Goal: Task Accomplishment & Management: Manage account settings

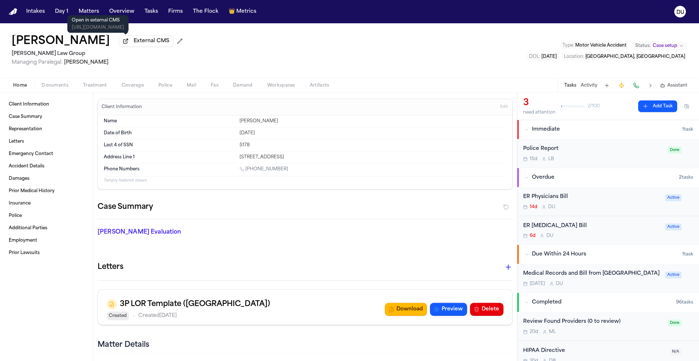
scroll to position [106, 0]
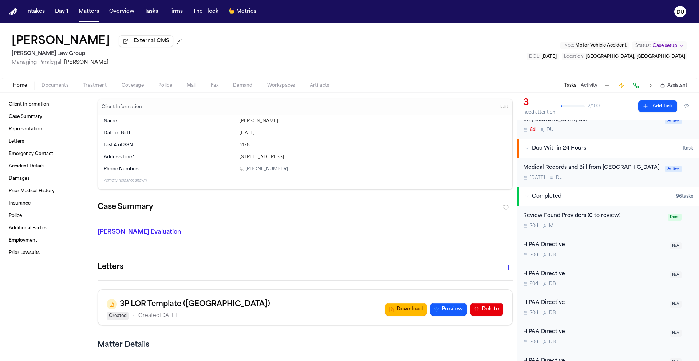
click at [15, 15] on img "Home" at bounding box center [13, 11] width 9 height 7
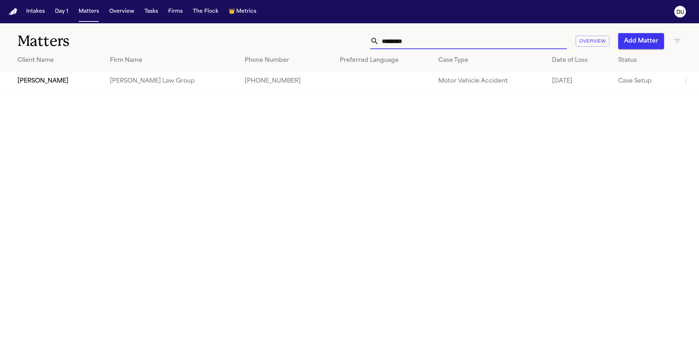
drag, startPoint x: 440, startPoint y: 46, endPoint x: 358, endPoint y: 44, distance: 82.7
click at [358, 44] on div "********* Overview Add Matter" at bounding box center [446, 41] width 471 height 16
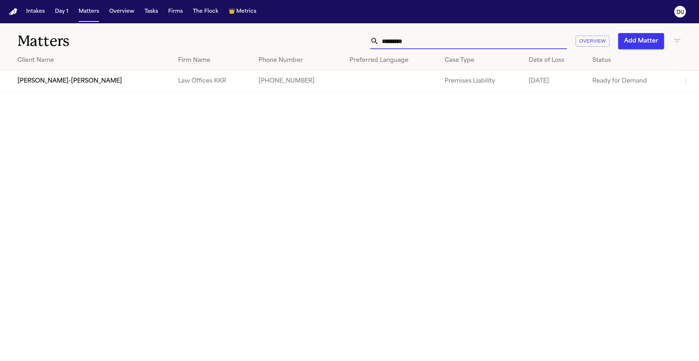
type input "*********"
click at [83, 86] on td "[PERSON_NAME]-[PERSON_NAME]" at bounding box center [86, 81] width 172 height 21
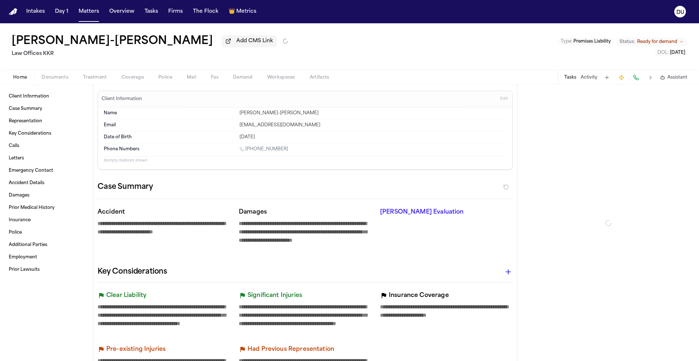
type textarea "*"
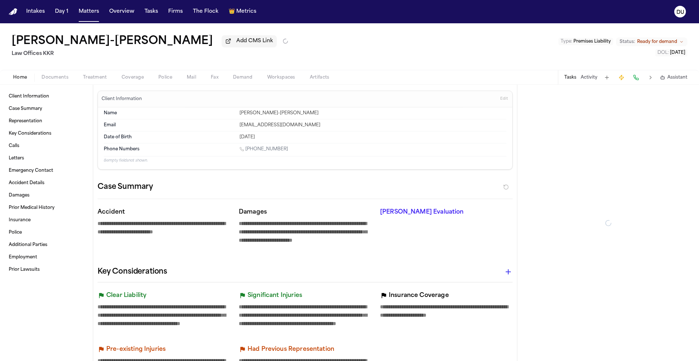
type textarea "*"
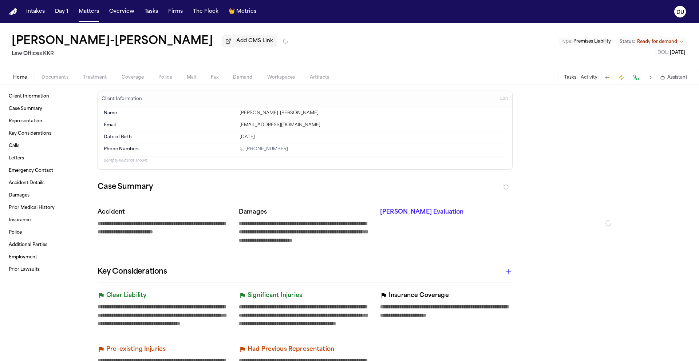
type textarea "*"
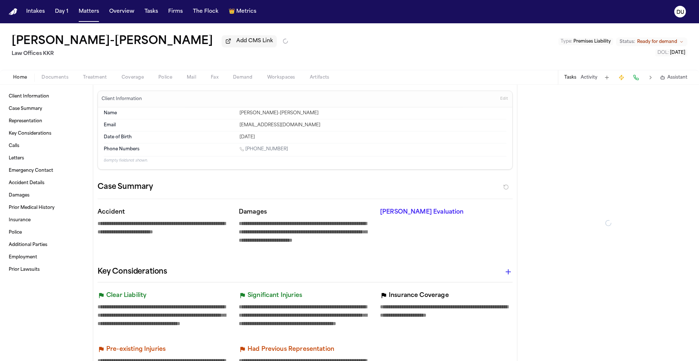
type textarea "*"
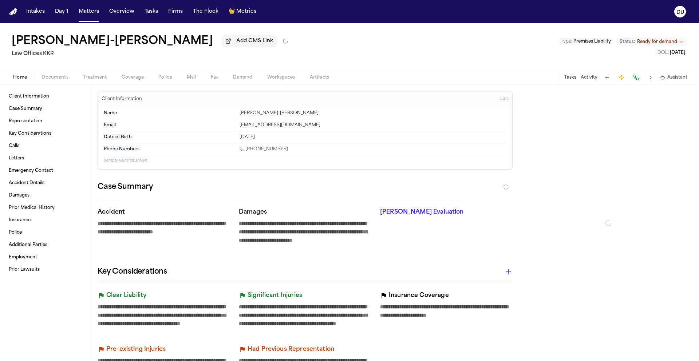
type textarea "*"
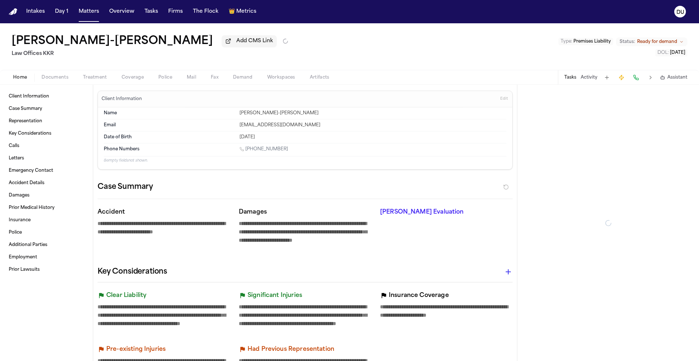
type textarea "*"
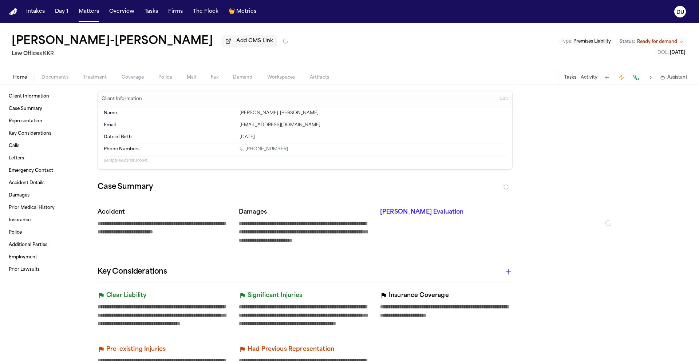
type textarea "*"
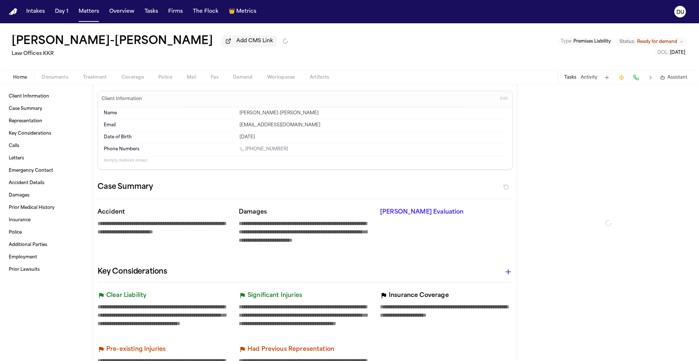
type textarea "*"
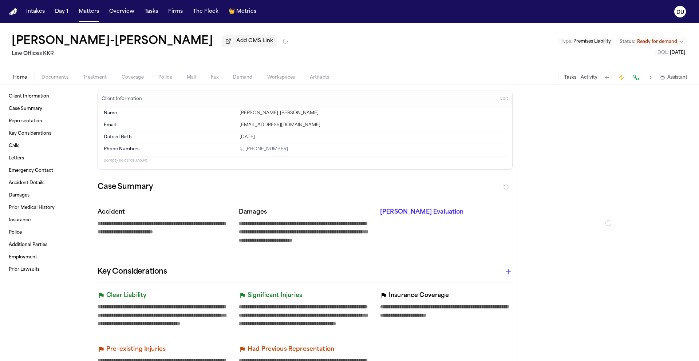
type textarea "*"
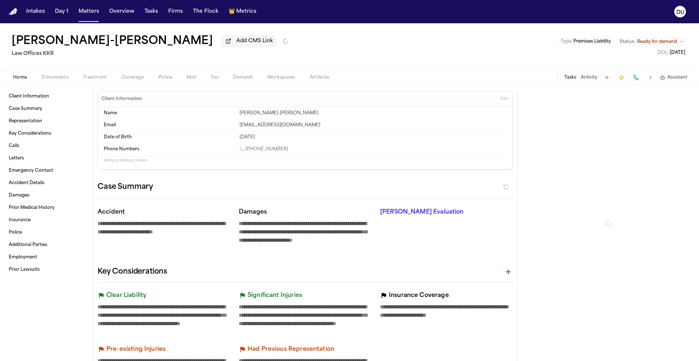
type textarea "*"
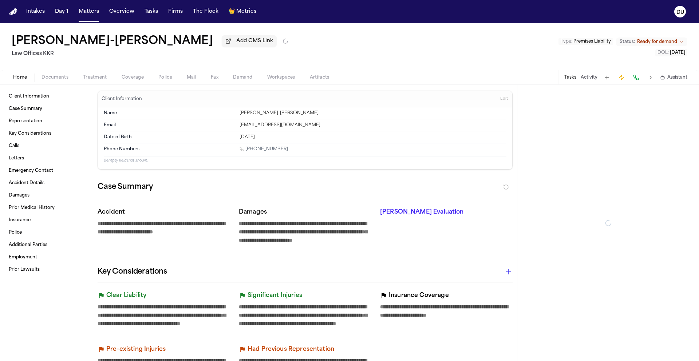
type textarea "*"
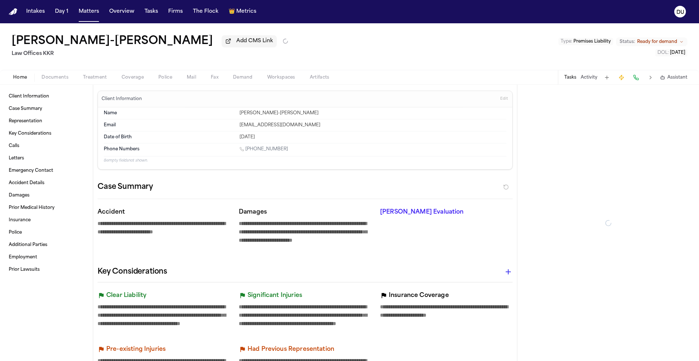
type textarea "*"
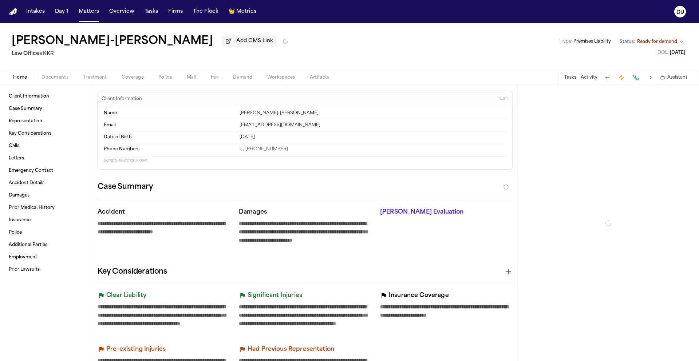
type textarea "*"
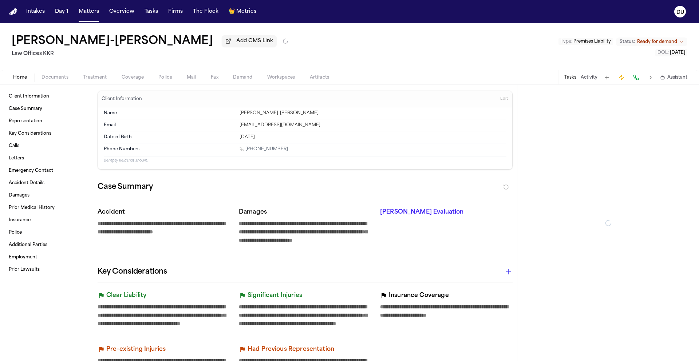
type textarea "*"
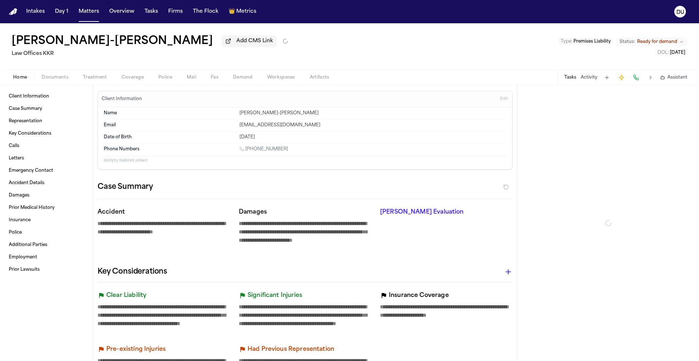
type textarea "*"
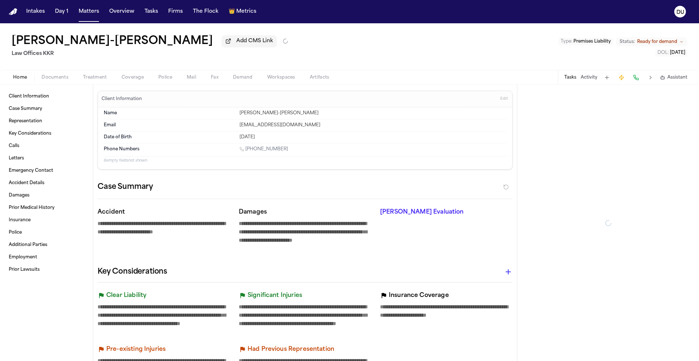
type textarea "*"
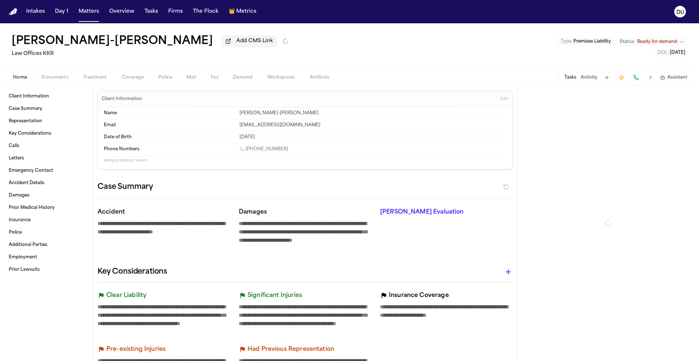
type textarea "*"
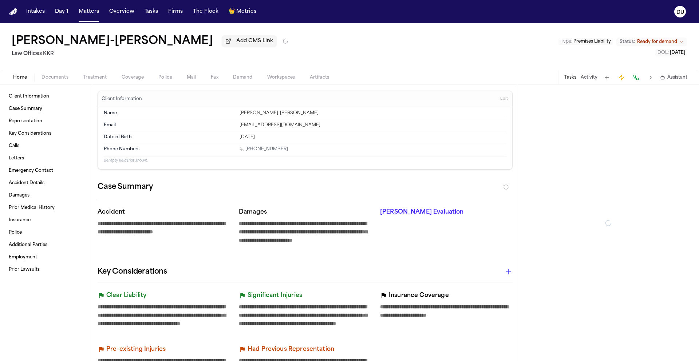
type textarea "*"
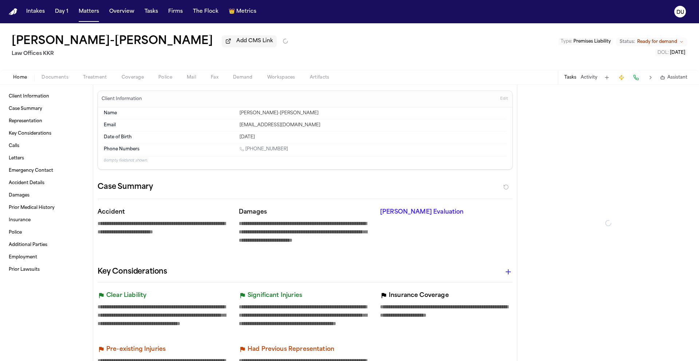
type textarea "*"
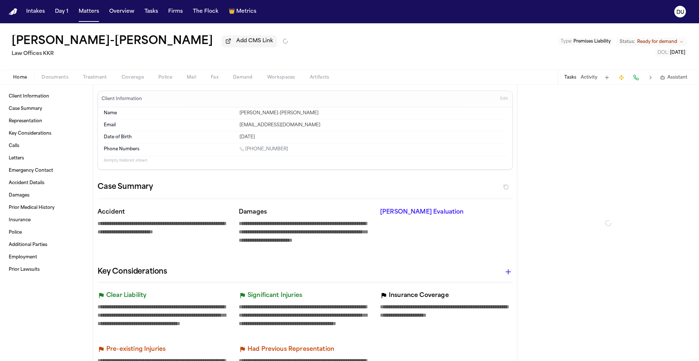
type textarea "*"
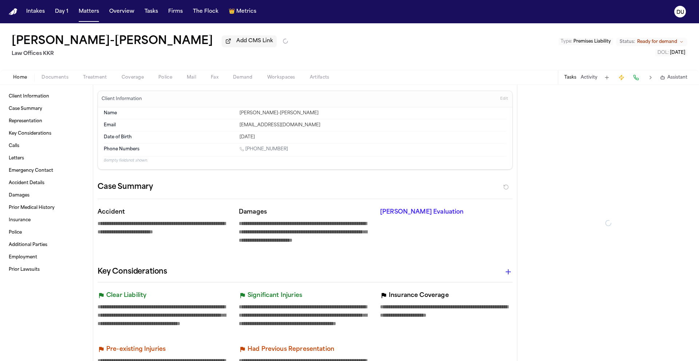
type textarea "*"
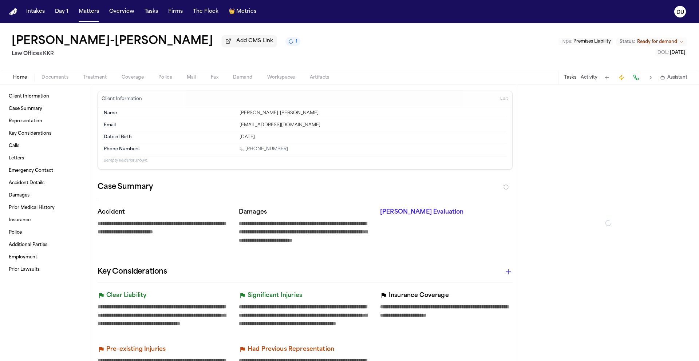
type textarea "*"
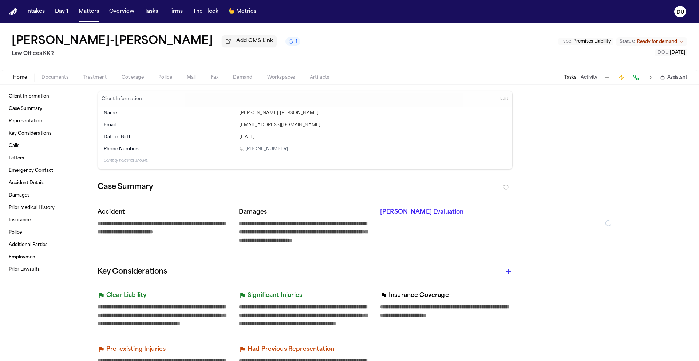
type textarea "*"
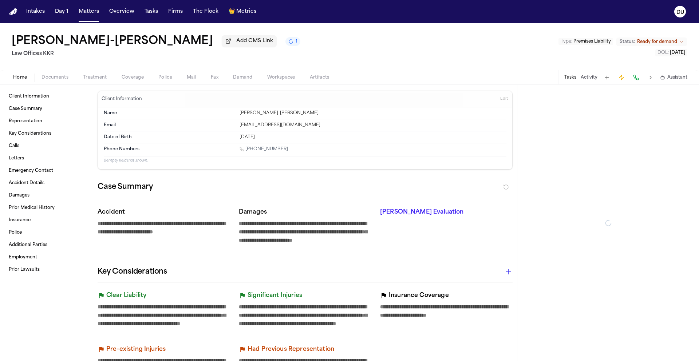
type textarea "*"
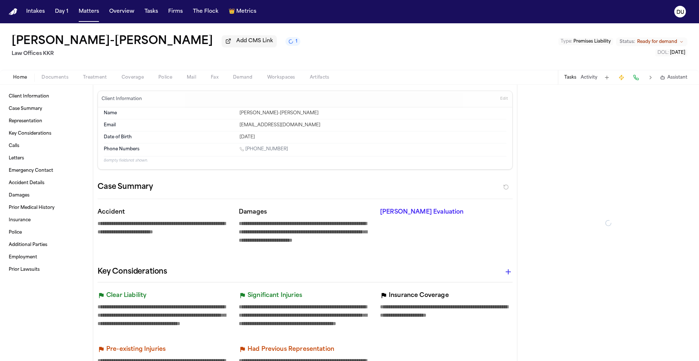
type textarea "*"
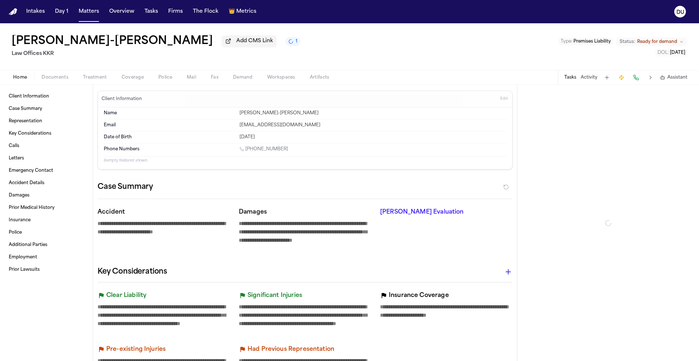
type textarea "*"
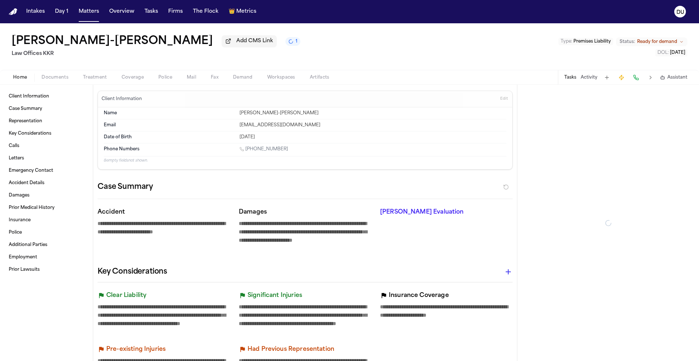
type textarea "*"
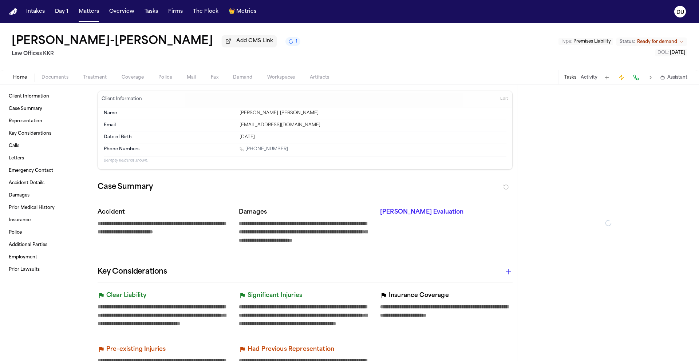
type textarea "*"
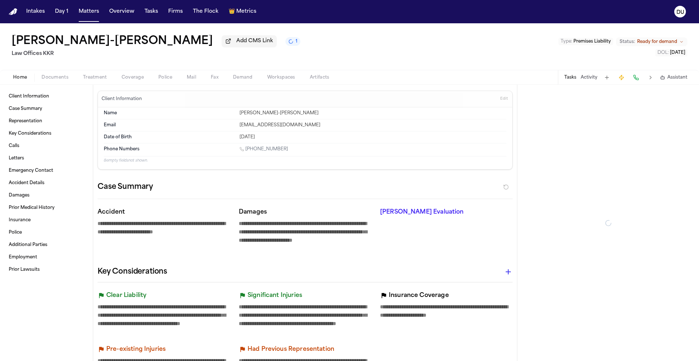
type textarea "*"
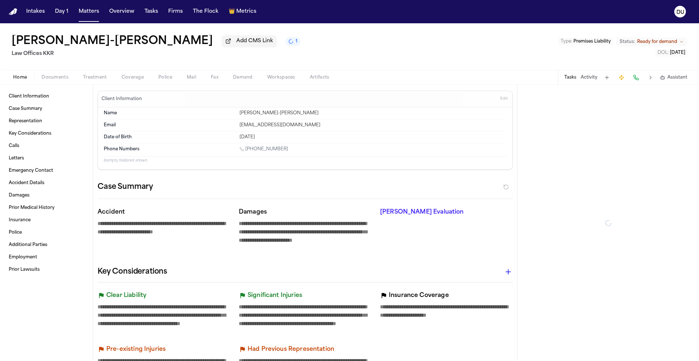
type textarea "*"
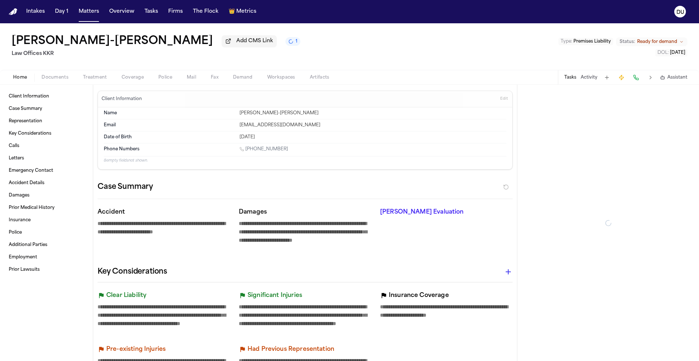
type textarea "*"
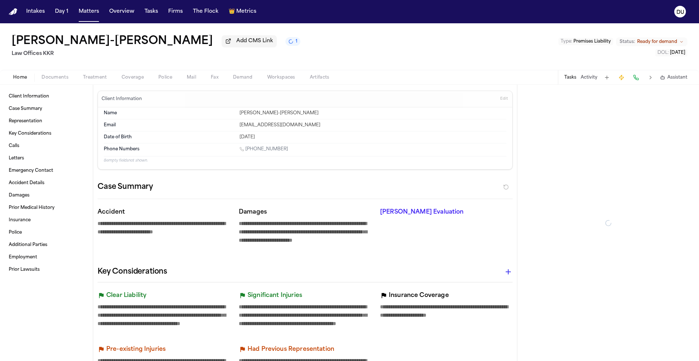
type textarea "*"
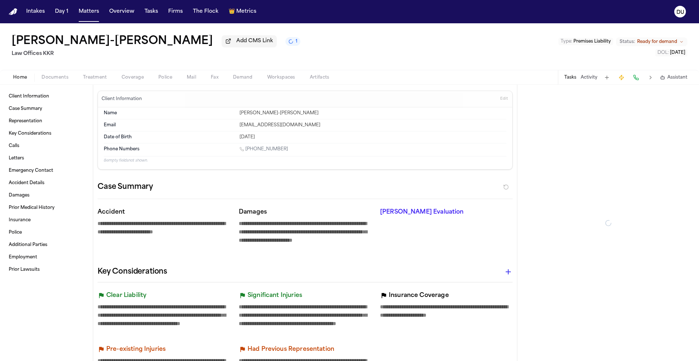
type textarea "*"
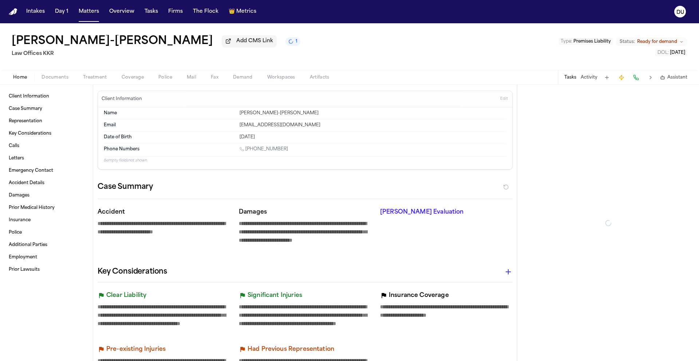
type textarea "*"
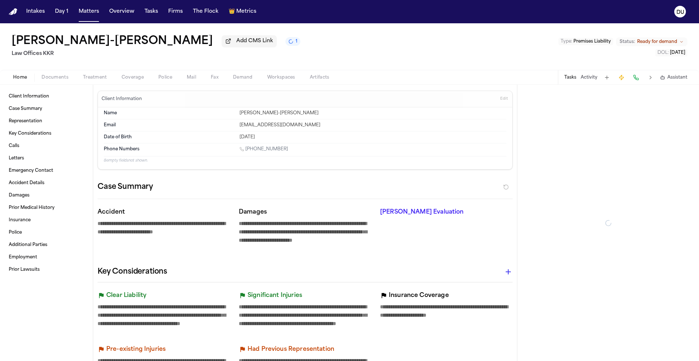
type textarea "*"
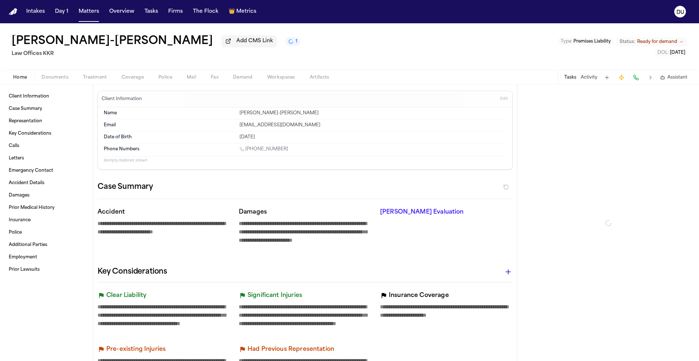
type textarea "*"
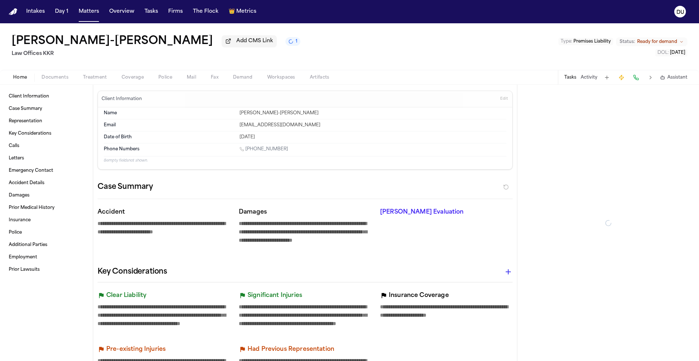
type textarea "*"
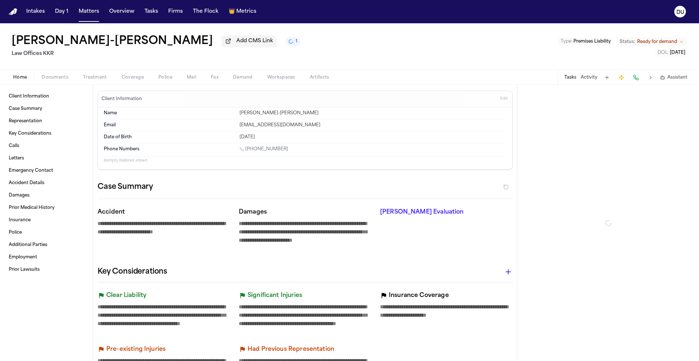
type textarea "*"
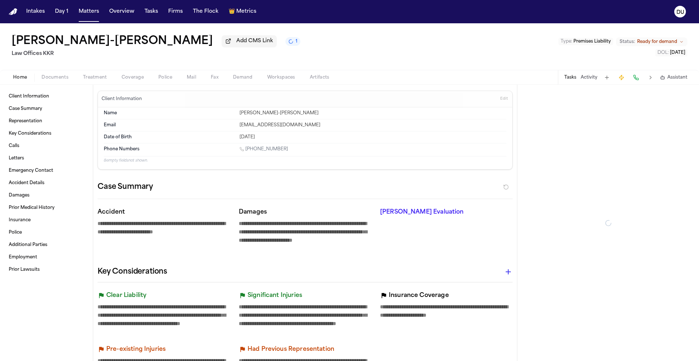
type textarea "*"
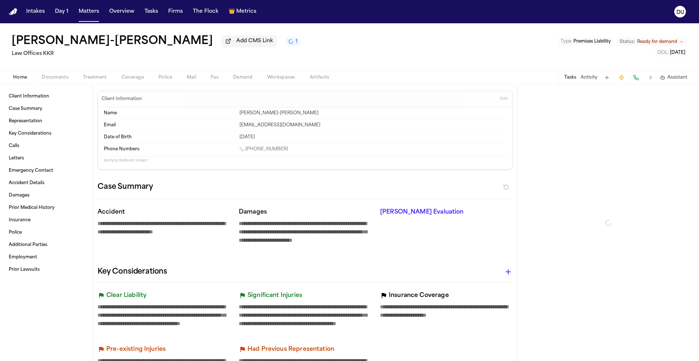
type textarea "*"
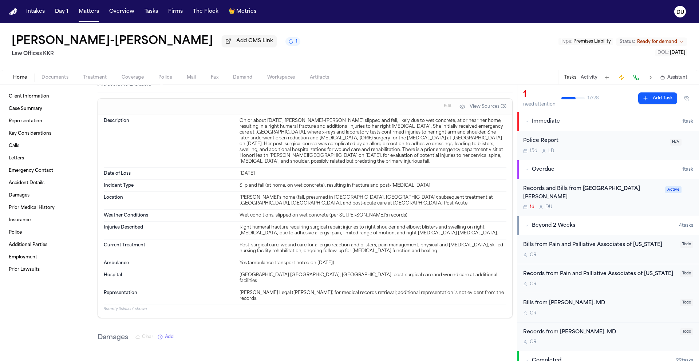
click at [594, 241] on div "Bills from Pain and Palliative Associates of [US_STATE]" at bounding box center [599, 245] width 153 height 8
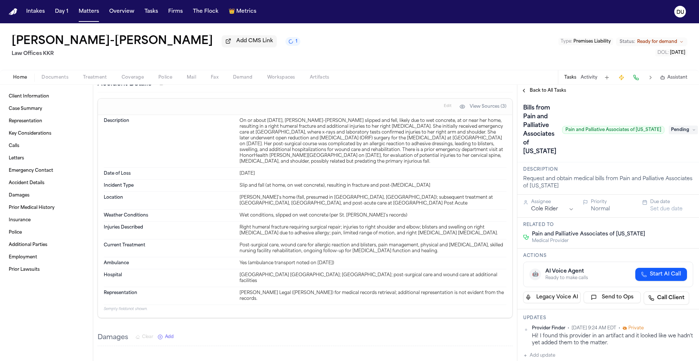
click at [545, 90] on span "Back to All Tasks" at bounding box center [548, 91] width 36 height 6
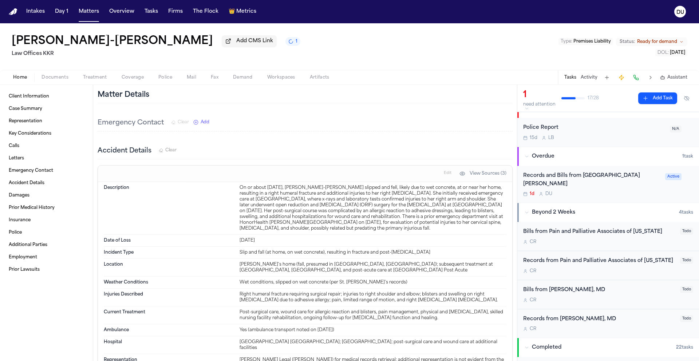
scroll to position [9, 0]
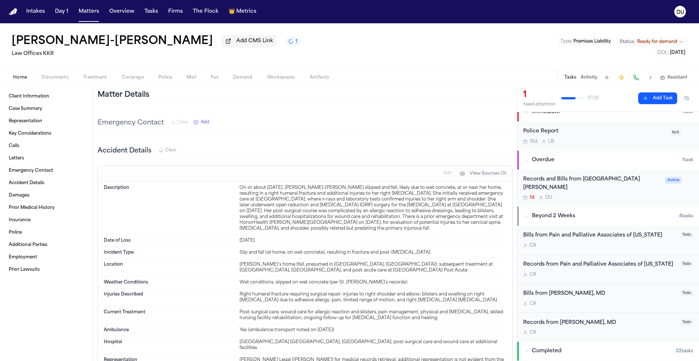
click at [599, 176] on div "Records and Bills from [GEOGRAPHIC_DATA][PERSON_NAME]" at bounding box center [592, 184] width 138 height 17
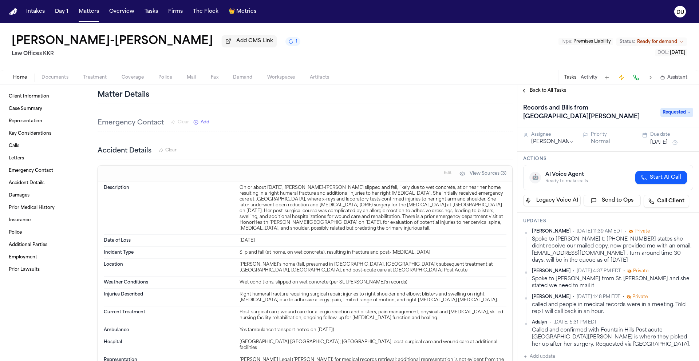
click at [56, 80] on span "Documents" at bounding box center [55, 78] width 27 height 6
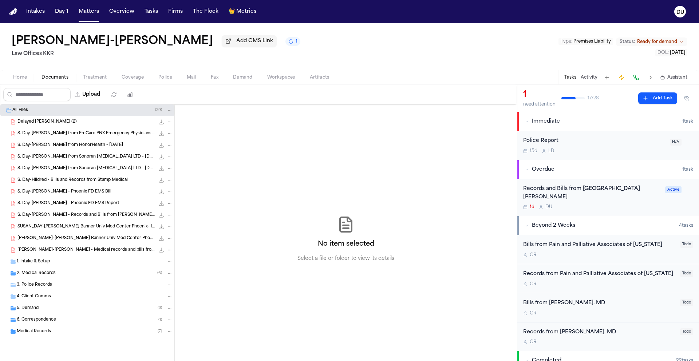
click at [41, 276] on span "2. Medical Records" at bounding box center [36, 274] width 39 height 6
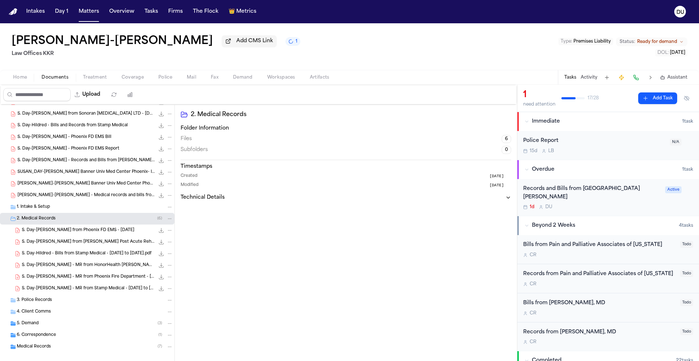
scroll to position [64, 0]
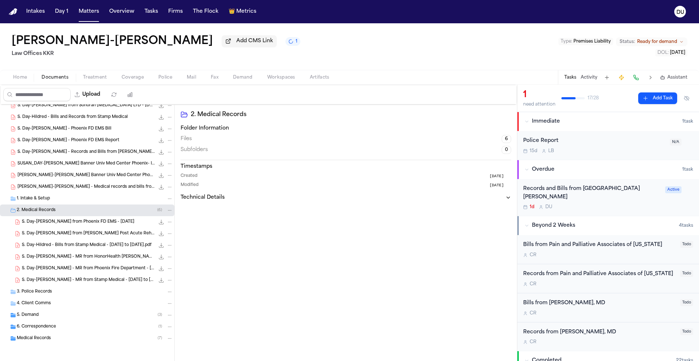
click at [88, 279] on span "S. Day-[PERSON_NAME] - MR from Stamp Medical - [DATE] to [DATE].pdf" at bounding box center [88, 280] width 133 height 6
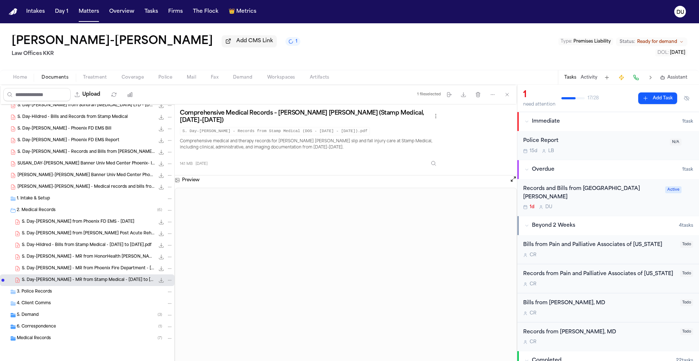
click at [86, 267] on span "S. Day-[PERSON_NAME] - MR from Phoenix Fire Department - [DATE]" at bounding box center [88, 269] width 133 height 6
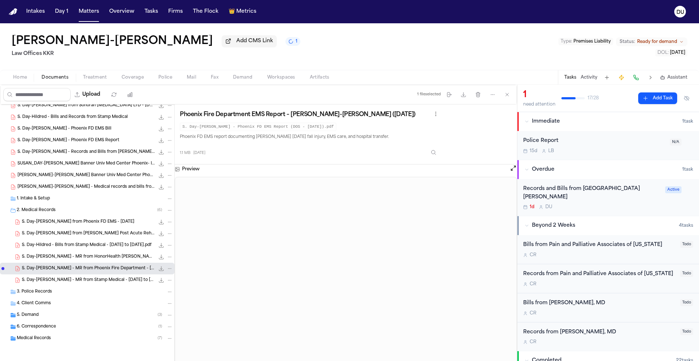
click at [86, 259] on span "S. Day-[PERSON_NAME] - MR from HonorHealth [PERSON_NAME][GEOGRAPHIC_DATA] - [DA…" at bounding box center [88, 257] width 133 height 6
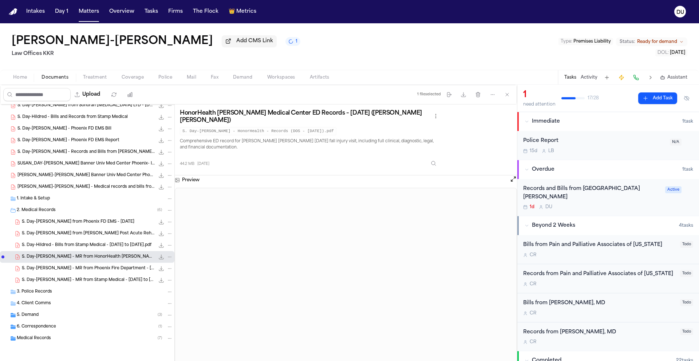
click at [90, 232] on span "S. Day-[PERSON_NAME] from [PERSON_NAME] Post Acute Rehabilitation Center - [DAT…" at bounding box center [88, 234] width 133 height 6
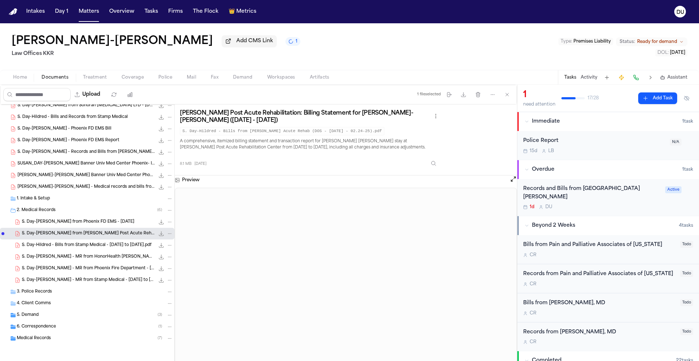
click at [38, 340] on span "Medical Records" at bounding box center [34, 339] width 34 height 6
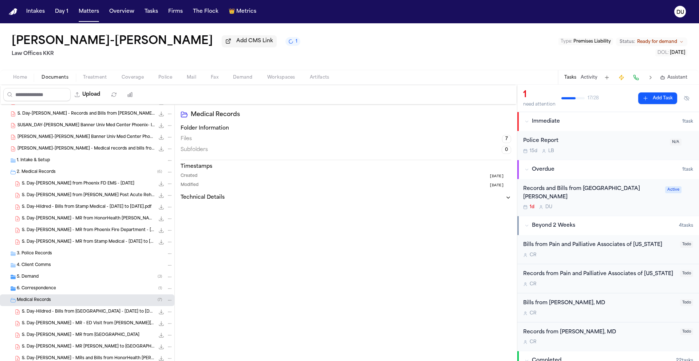
scroll to position [113, 0]
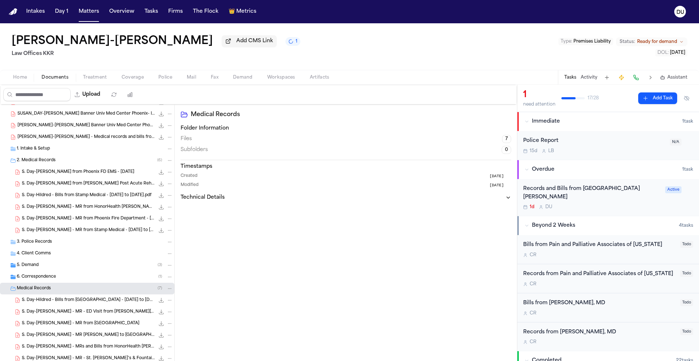
click at [88, 299] on span "S. Day-Hildred - Bills from [GEOGRAPHIC_DATA] - [DATE] to [DATE]" at bounding box center [88, 301] width 133 height 6
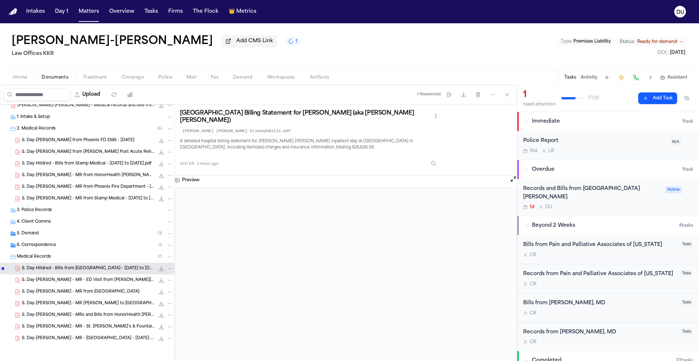
scroll to position [146, 0]
click at [86, 327] on span "S. Day-[PERSON_NAME] - MR - St. [PERSON_NAME]'s & Fountain Hills Post Acute - […" at bounding box center [88, 327] width 133 height 6
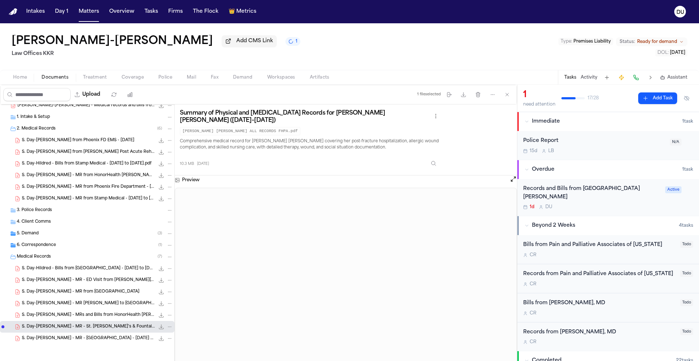
click at [99, 338] on span "S. Day-[PERSON_NAME] - MR - [GEOGRAPHIC_DATA] - [DATE] to [DATE]" at bounding box center [88, 339] width 133 height 6
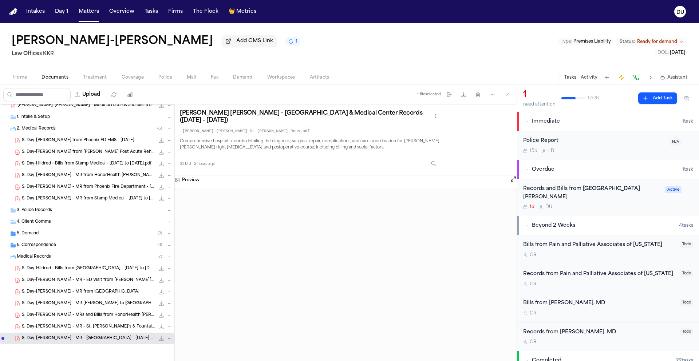
click at [96, 328] on span "S. Day-[PERSON_NAME] - MR - St. [PERSON_NAME]'s & Fountain Hills Post Acute - […" at bounding box center [88, 327] width 133 height 6
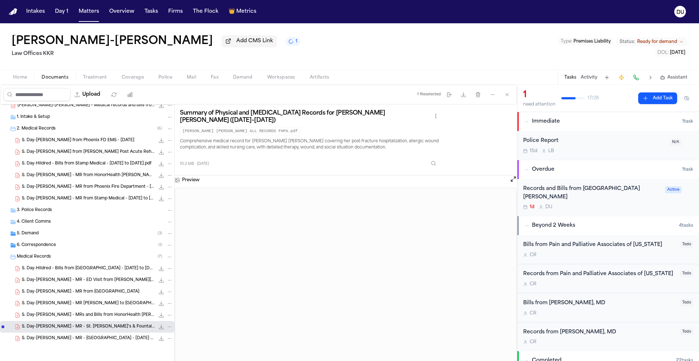
click at [114, 339] on span "S. Day-[PERSON_NAME] - MR - [GEOGRAPHIC_DATA] - [DATE] to [DATE]" at bounding box center [88, 339] width 133 height 6
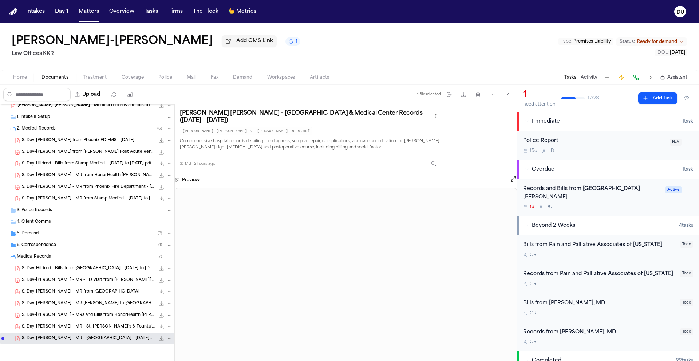
click at [59, 245] on div "6. Correspondence ( 1 )" at bounding box center [95, 245] width 156 height 7
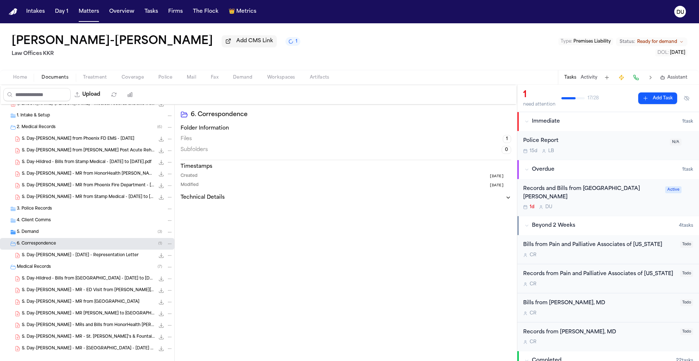
click at [34, 233] on span "5. Demand" at bounding box center [28, 232] width 22 height 6
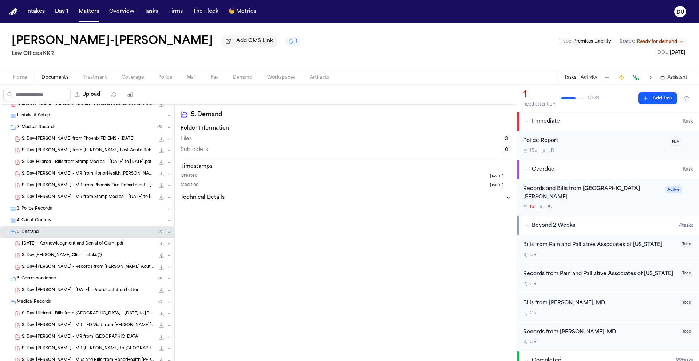
click at [43, 210] on span "3. Police Records" at bounding box center [34, 209] width 35 height 6
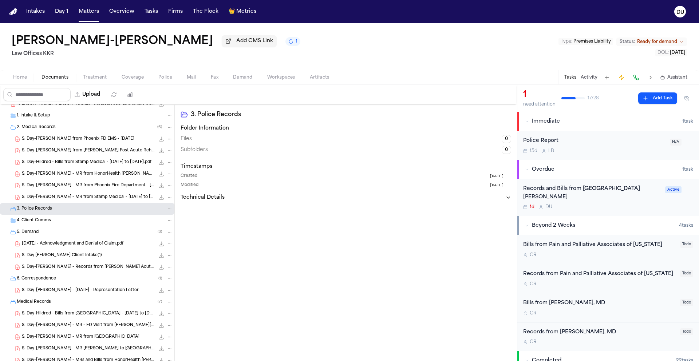
click at [41, 224] on span "4. Client Comms" at bounding box center [34, 221] width 34 height 6
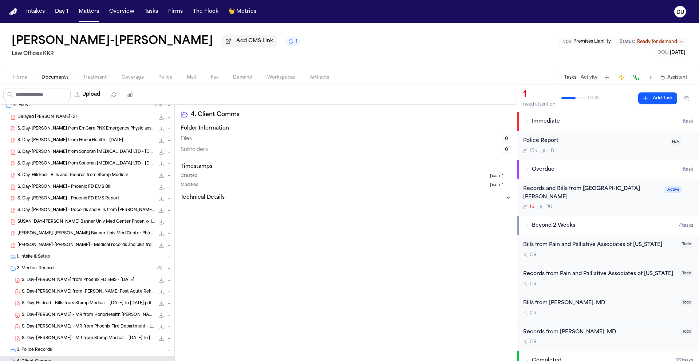
scroll to position [0, 0]
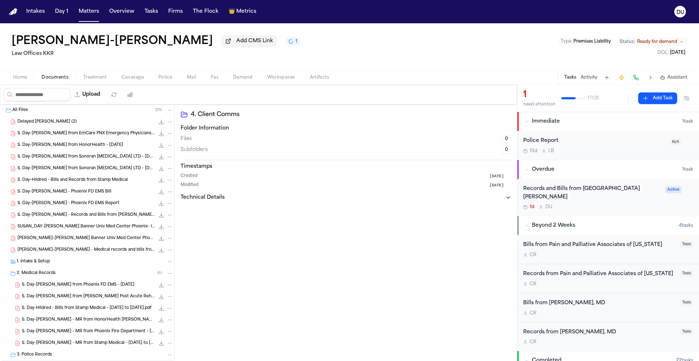
click at [85, 160] on span "S. Day-[PERSON_NAME] from Sonoran [MEDICAL_DATA] LTD - [DATE] to [DATE]" at bounding box center [85, 157] width 137 height 6
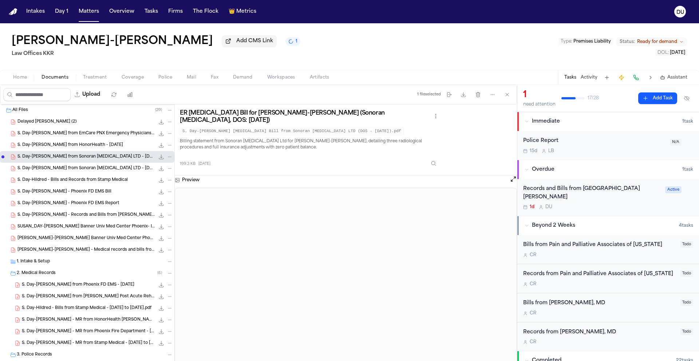
click at [63, 168] on span "S. Day-[PERSON_NAME] from Sonoran [MEDICAL_DATA] LTD - [DATE] to [DATE].pdf" at bounding box center [85, 169] width 137 height 6
click at [19, 78] on span "Home" at bounding box center [20, 78] width 14 height 6
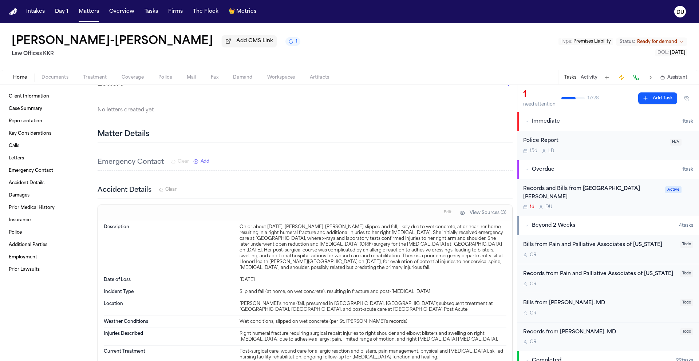
scroll to position [458, 0]
click at [50, 79] on span "Documents" at bounding box center [55, 78] width 27 height 6
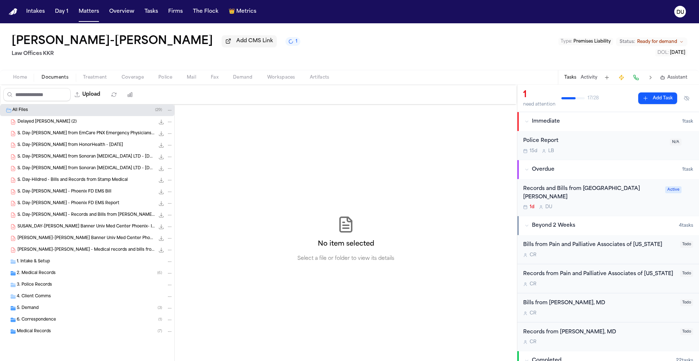
click at [80, 132] on span "S. Day-[PERSON_NAME] from EmCare PNX Emergency Physicians - [DATE]" at bounding box center [85, 134] width 137 height 6
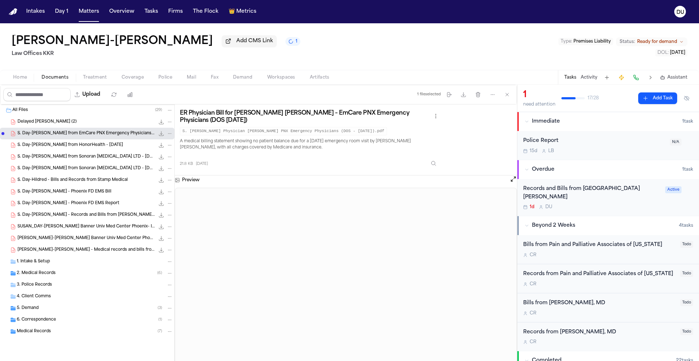
click at [38, 288] on span "3. Police Records" at bounding box center [34, 285] width 35 height 6
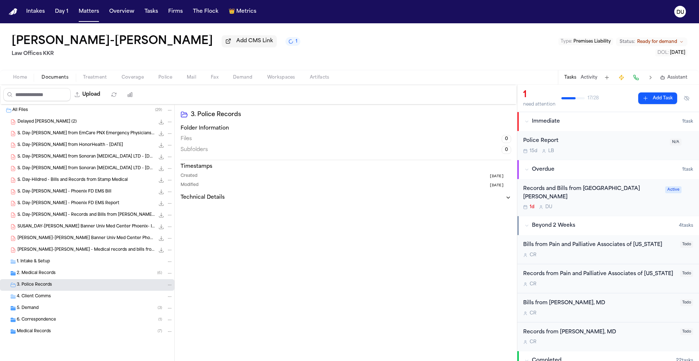
click at [35, 312] on span "5. Demand" at bounding box center [28, 309] width 22 height 6
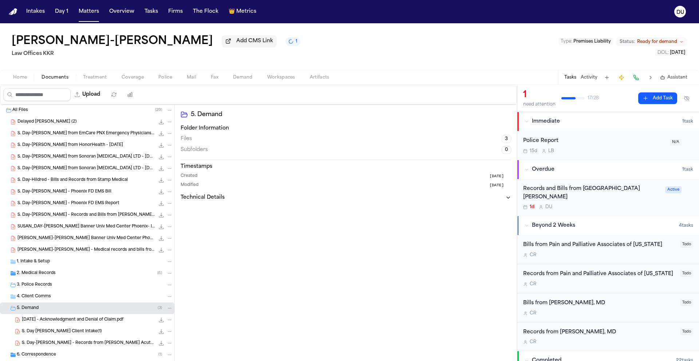
scroll to position [29, 0]
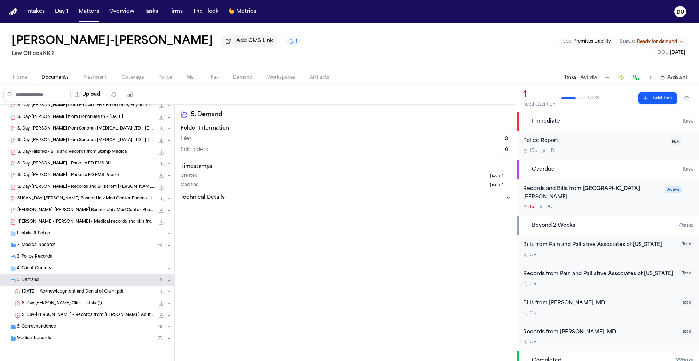
click at [44, 327] on span "6. Correspondence" at bounding box center [36, 327] width 39 height 6
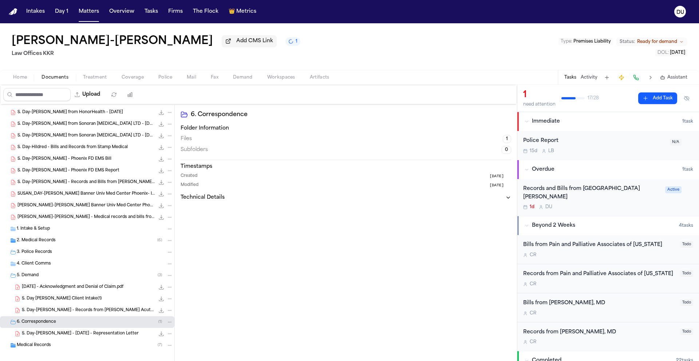
scroll to position [41, 0]
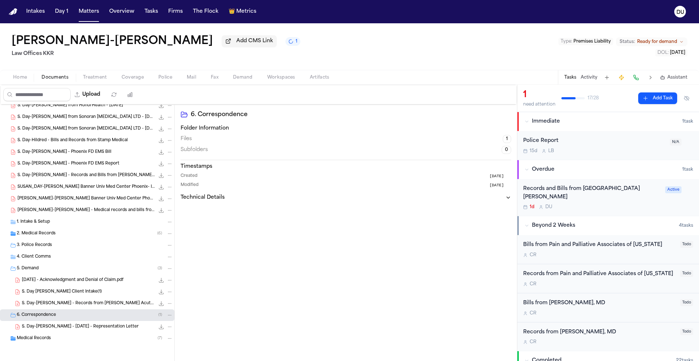
click at [38, 342] on div "Medical Records ( 7 )" at bounding box center [95, 338] width 156 height 7
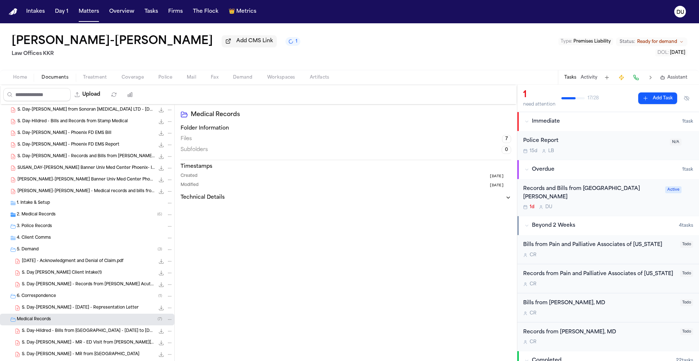
scroll to position [123, 0]
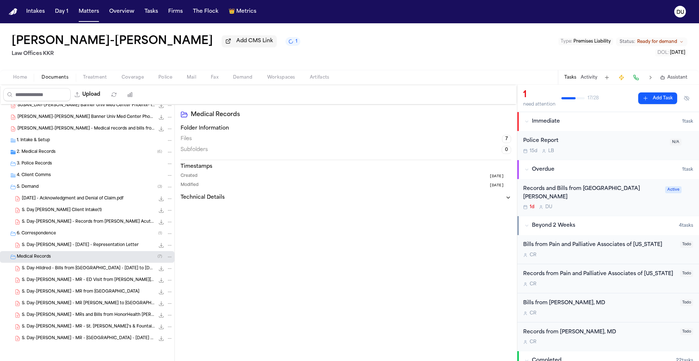
click at [92, 268] on span "S. Day-Hildred - Bills from [GEOGRAPHIC_DATA] - [DATE] to [DATE]" at bounding box center [88, 269] width 133 height 6
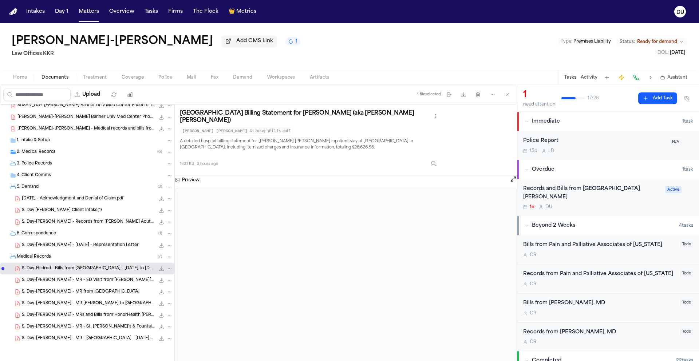
click at [95, 282] on span "S. Day-[PERSON_NAME] - MR - ED Visit from [PERSON_NAME][GEOGRAPHIC_DATA] - [DAT…" at bounding box center [88, 280] width 133 height 6
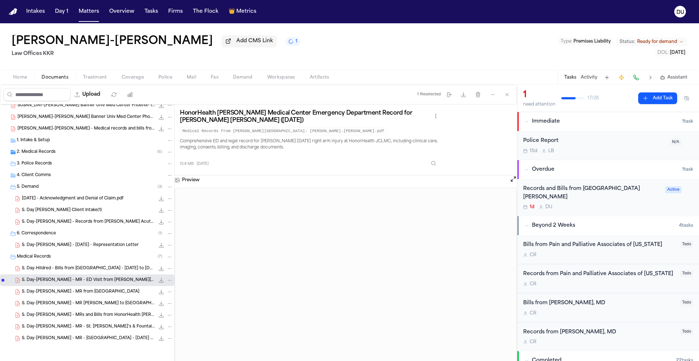
click at [98, 303] on span "S. Day-[PERSON_NAME] - MR [PERSON_NAME] to [GEOGRAPHIC_DATA] - [DATE]" at bounding box center [88, 304] width 133 height 6
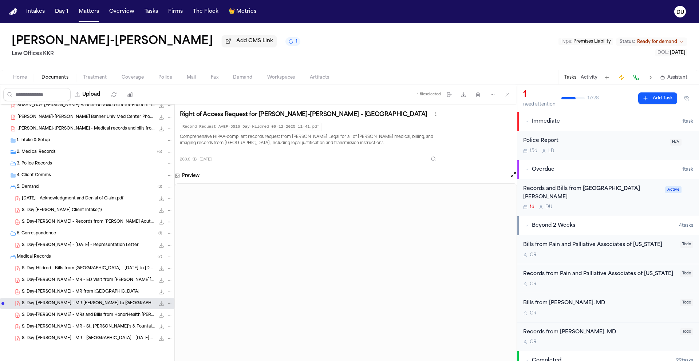
click at [73, 330] on span "S. Day-[PERSON_NAME] - MR - St. [PERSON_NAME]'s & Fountain Hills Post Acute - […" at bounding box center [88, 327] width 133 height 6
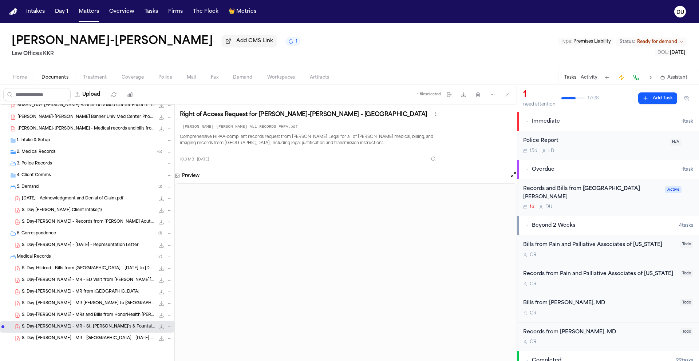
click at [76, 343] on div "S. Day-[PERSON_NAME] - MR - [GEOGRAPHIC_DATA] - [DATE] to [DATE] 3.1 MB • PDF" at bounding box center [87, 339] width 174 height 12
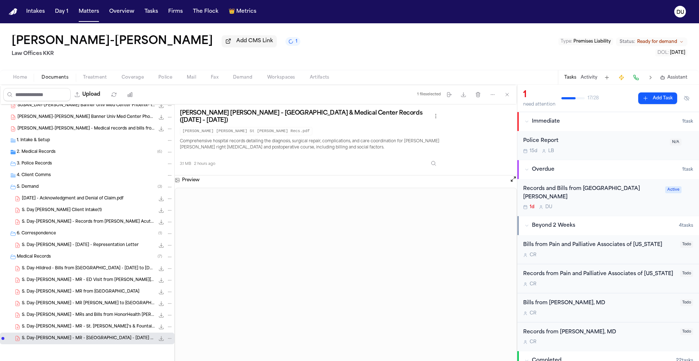
click at [595, 194] on div "Records and Bills from [GEOGRAPHIC_DATA][PERSON_NAME]" at bounding box center [592, 193] width 138 height 17
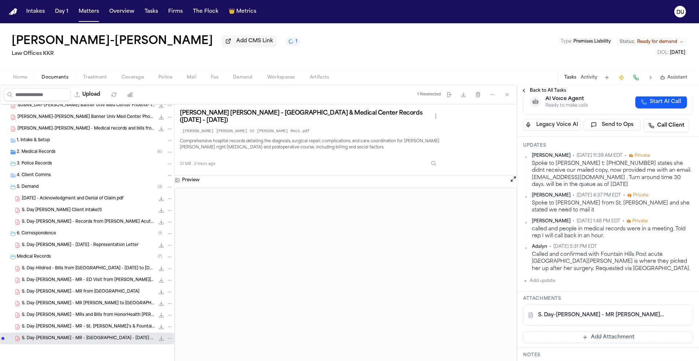
scroll to position [76, 0]
click at [547, 285] on button "Add update" at bounding box center [539, 280] width 32 height 9
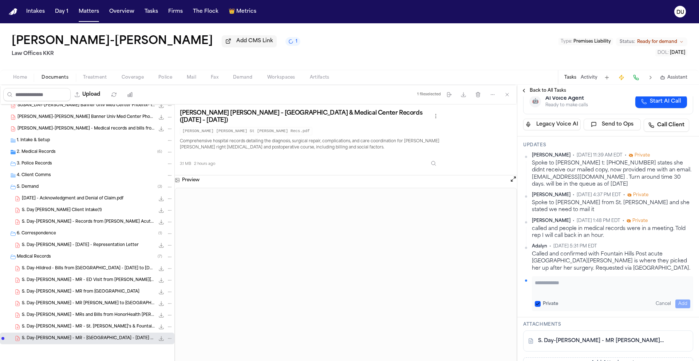
click at [573, 288] on textarea "Add your update" at bounding box center [612, 286] width 155 height 15
click at [671, 284] on textarea "**********" at bounding box center [610, 286] width 150 height 15
drag, startPoint x: 631, startPoint y: 291, endPoint x: 601, endPoint y: 292, distance: 30.2
click at [601, 292] on textarea "**********" at bounding box center [610, 286] width 150 height 15
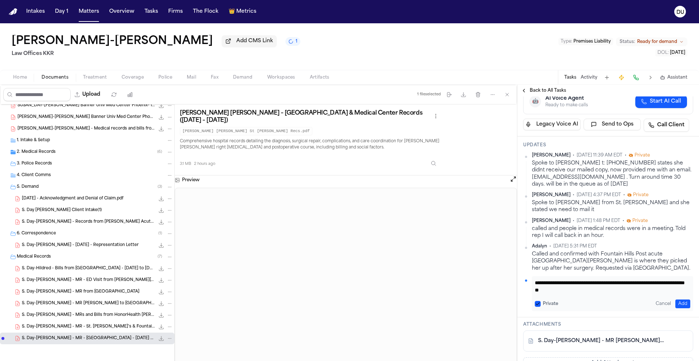
click at [678, 303] on button "Add" at bounding box center [682, 304] width 15 height 9
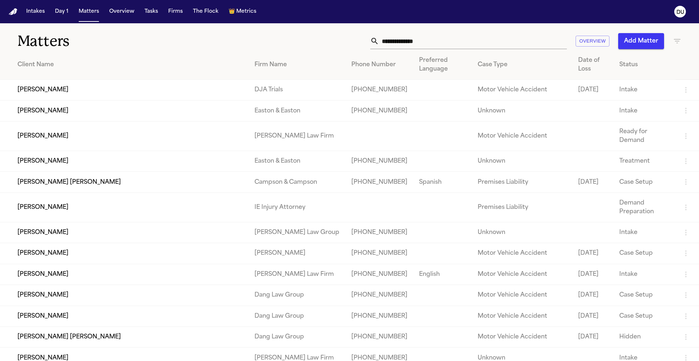
click at [416, 44] on input "text" at bounding box center [473, 41] width 188 height 16
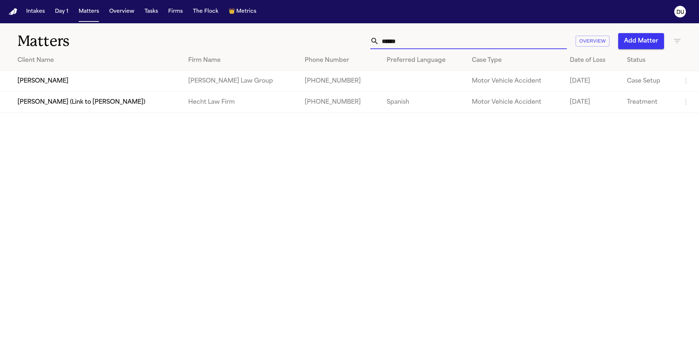
type input "*****"
click at [77, 86] on td "Fredy Ramirez" at bounding box center [91, 81] width 182 height 21
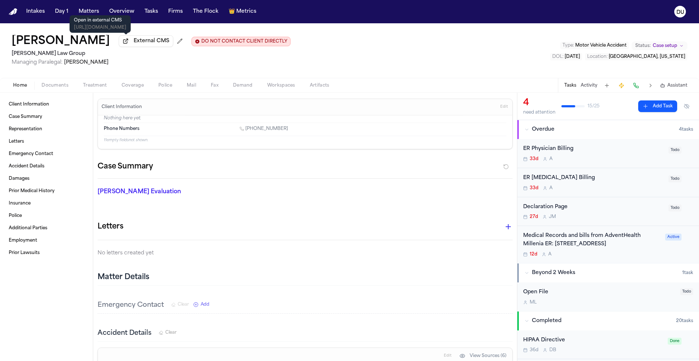
click at [134, 43] on span "External CMS" at bounding box center [152, 41] width 36 height 7
click at [7, 15] on nav "Intakes Day 1 Matters Overview Tasks Firms The Flock 👑 Metrics DU" at bounding box center [349, 11] width 699 height 23
click at [14, 12] on img "Home" at bounding box center [13, 11] width 9 height 7
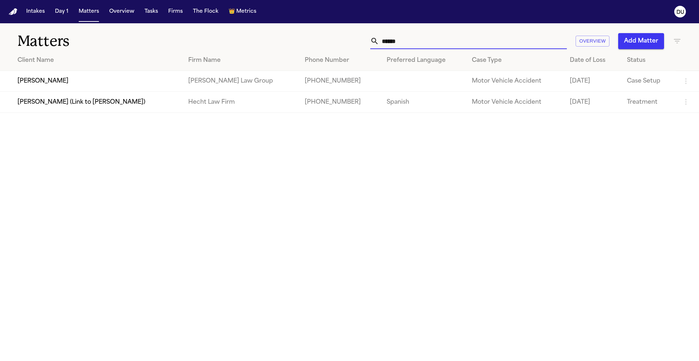
drag, startPoint x: 425, startPoint y: 41, endPoint x: 367, endPoint y: 40, distance: 58.3
click at [367, 40] on div "***** Overview Add Matter" at bounding box center [446, 41] width 471 height 16
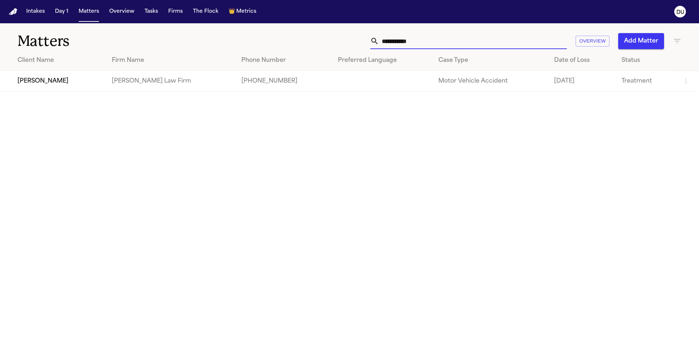
type input "**********"
click at [73, 76] on td "Sandy DaSilva" at bounding box center [53, 81] width 106 height 21
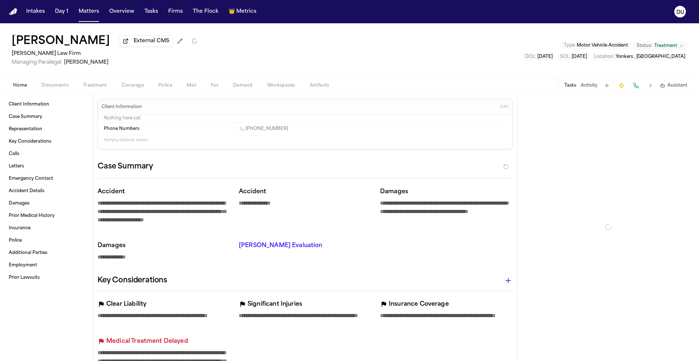
type textarea "*"
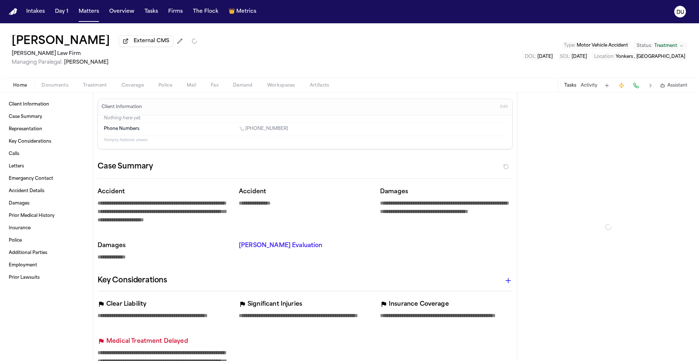
type textarea "*"
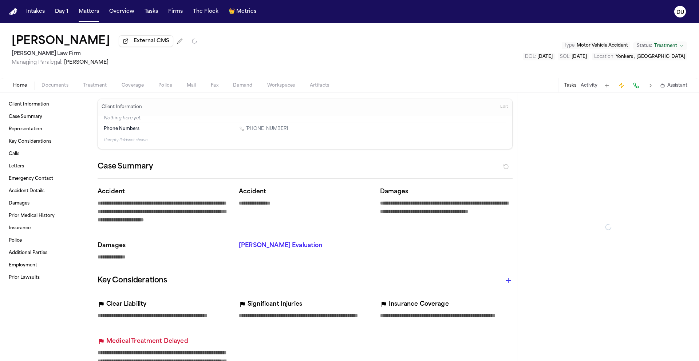
type textarea "*"
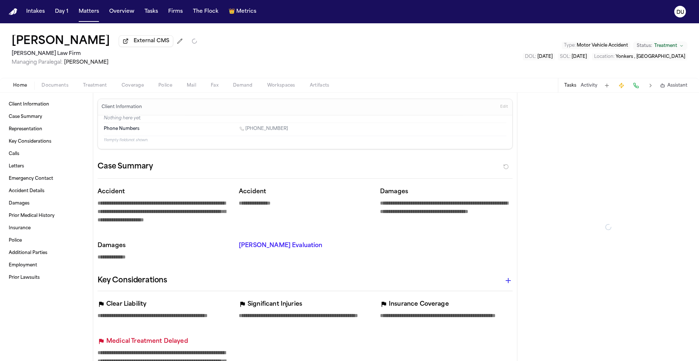
type textarea "*"
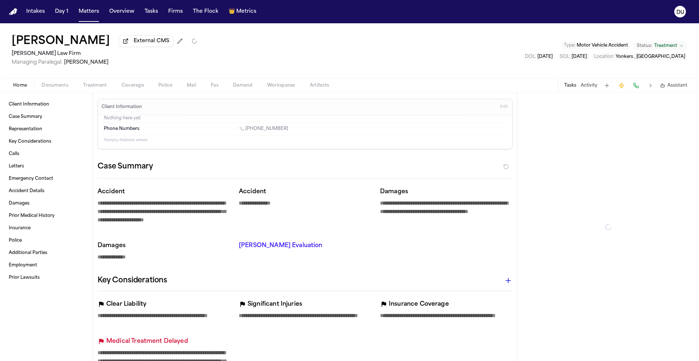
type textarea "*"
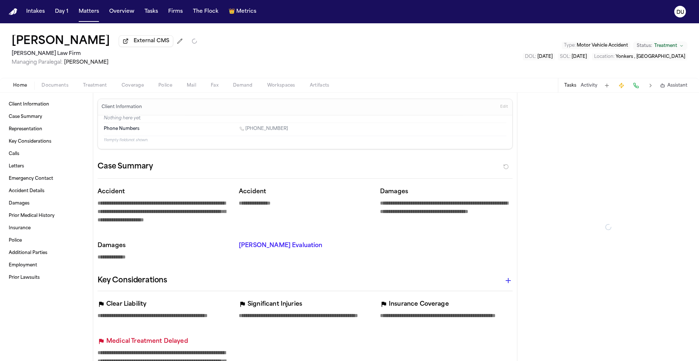
type textarea "*"
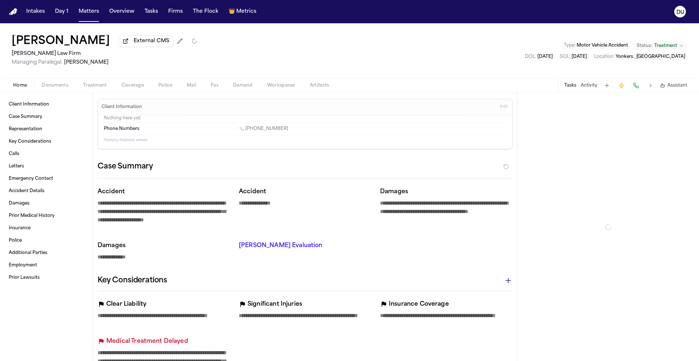
type textarea "*"
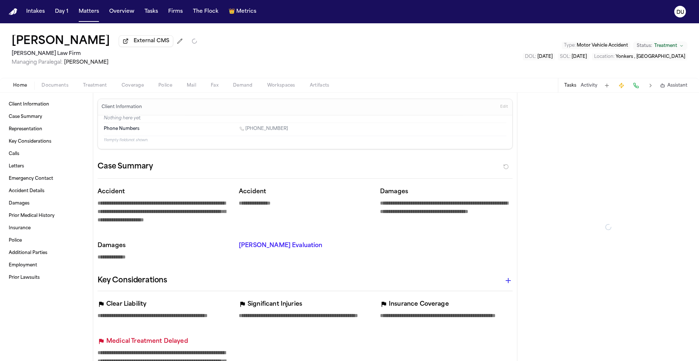
type textarea "*"
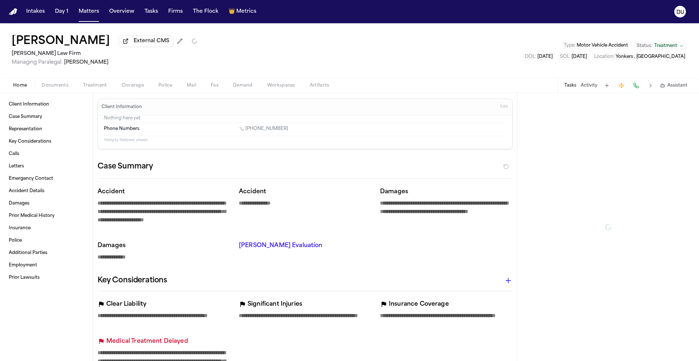
type textarea "*"
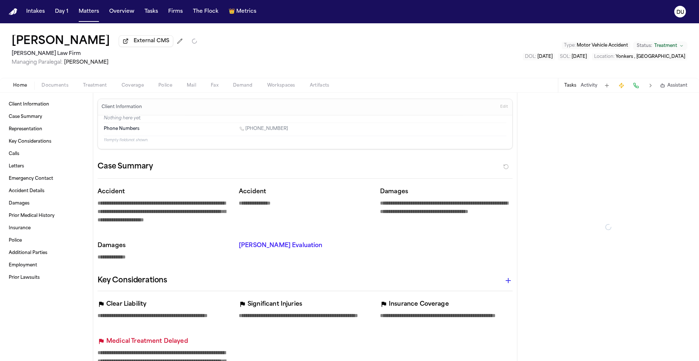
type textarea "*"
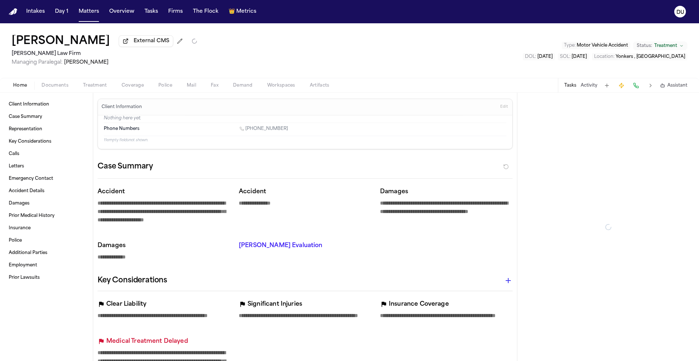
type textarea "*"
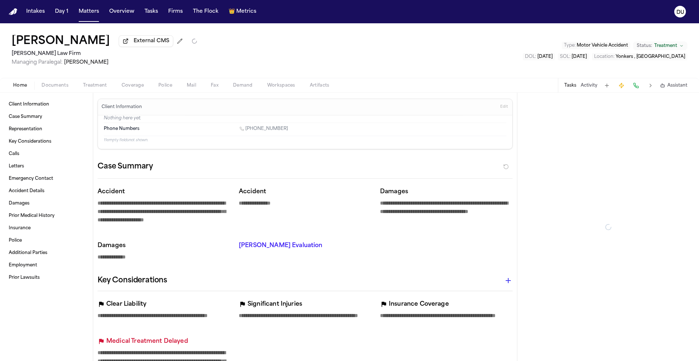
type textarea "*"
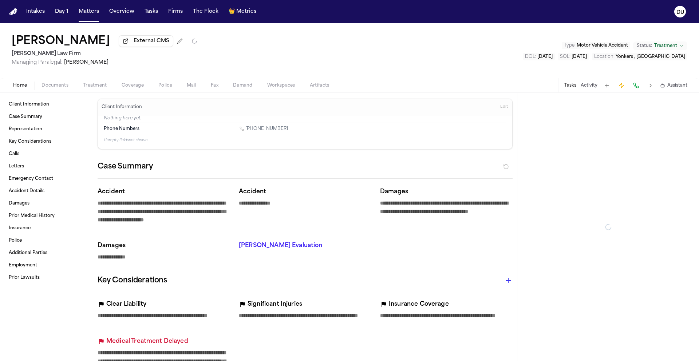
type textarea "*"
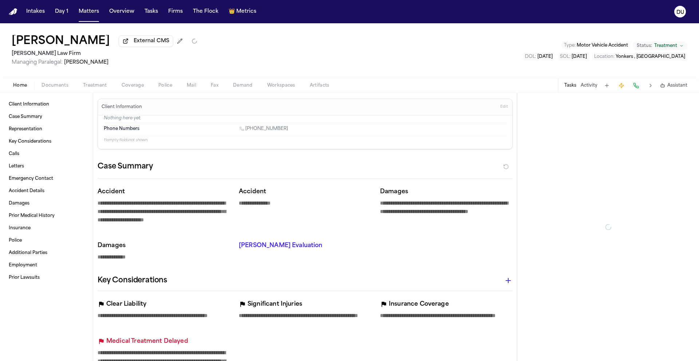
type textarea "*"
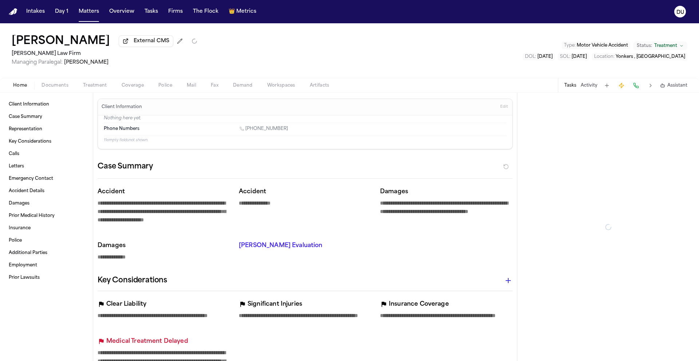
type textarea "*"
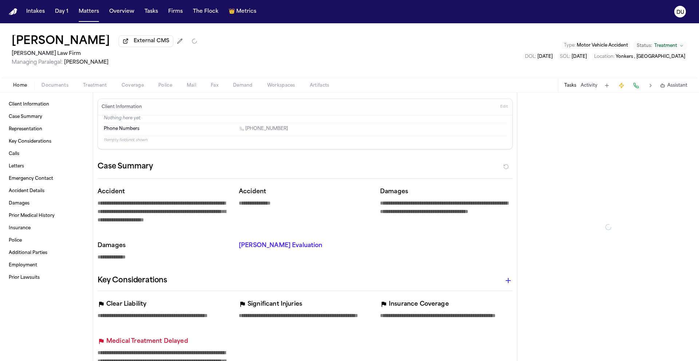
type textarea "*"
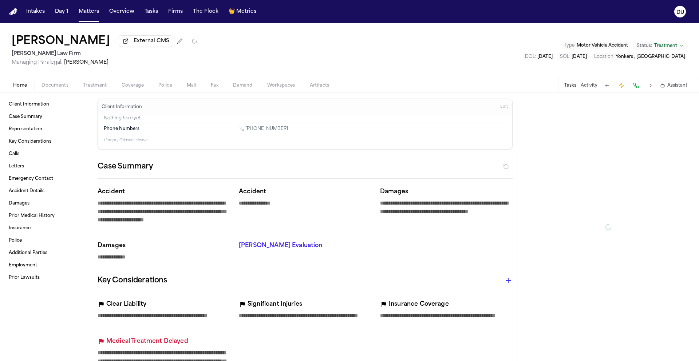
type textarea "*"
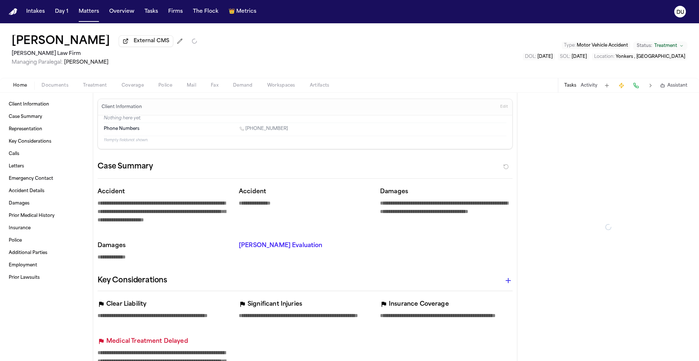
type textarea "*"
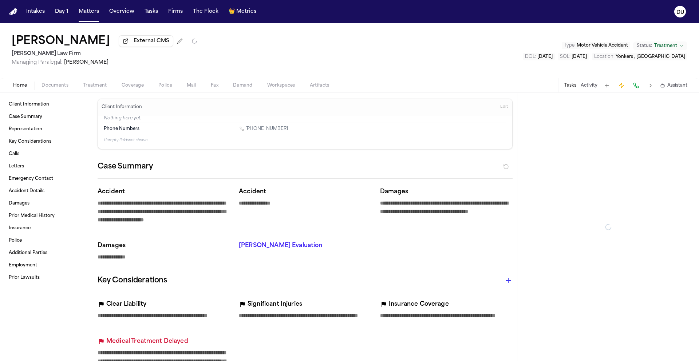
type textarea "*"
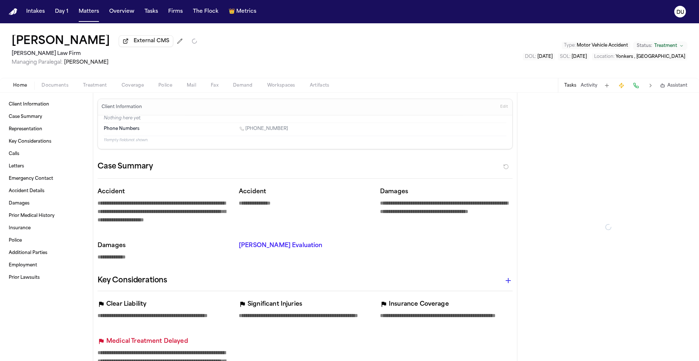
type textarea "*"
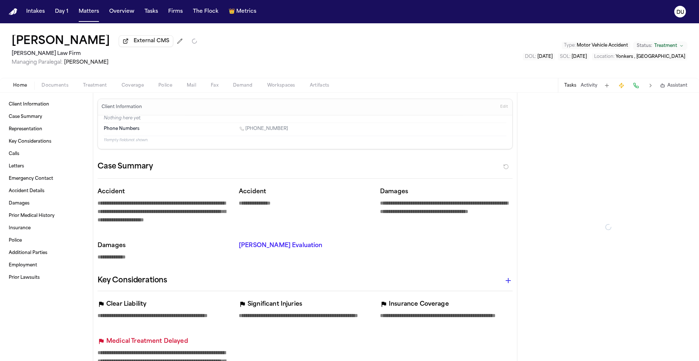
type textarea "*"
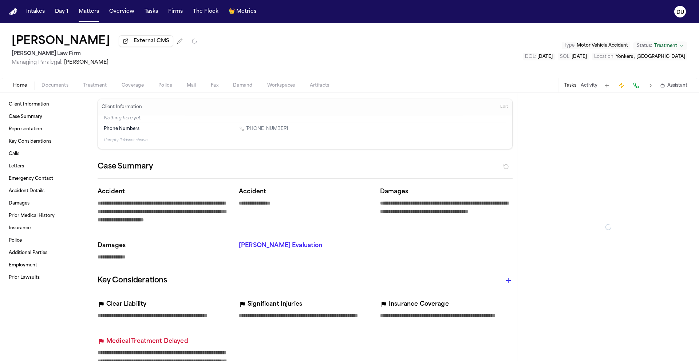
type textarea "*"
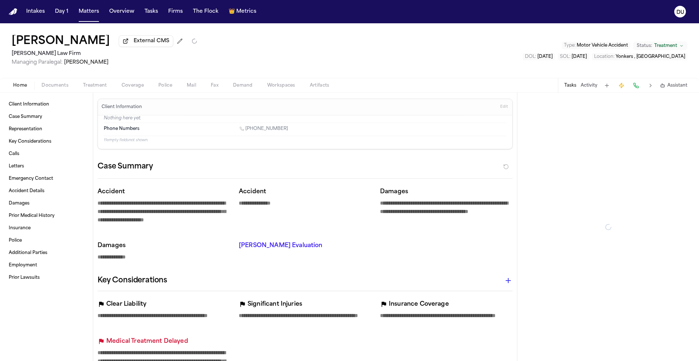
type textarea "*"
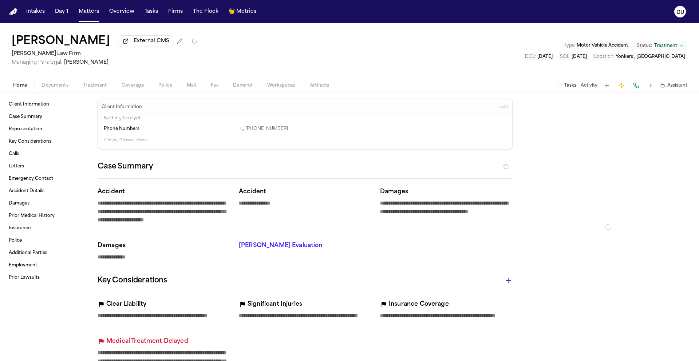
type textarea "*"
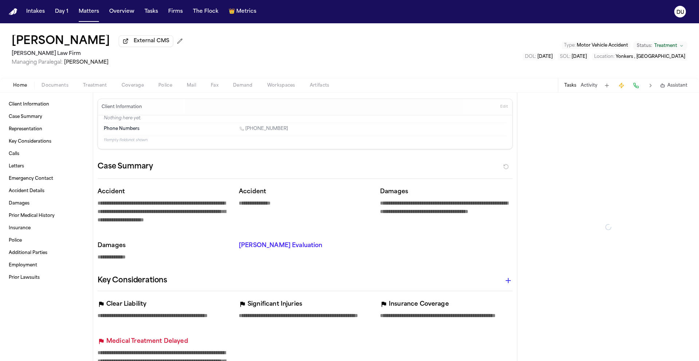
type textarea "*"
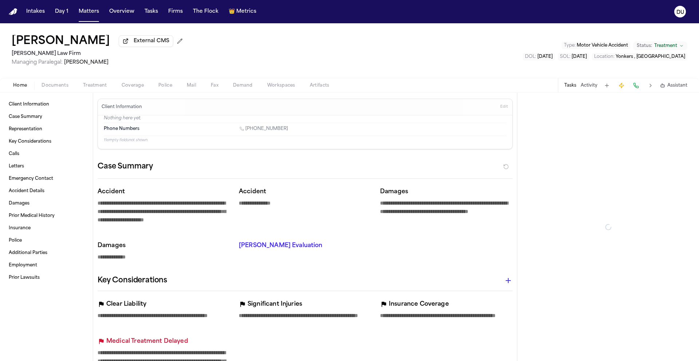
type textarea "*"
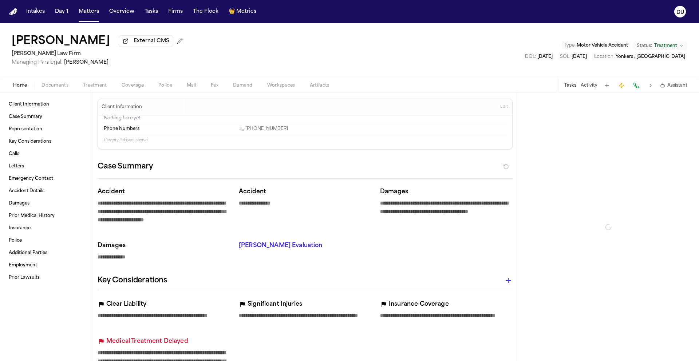
type textarea "*"
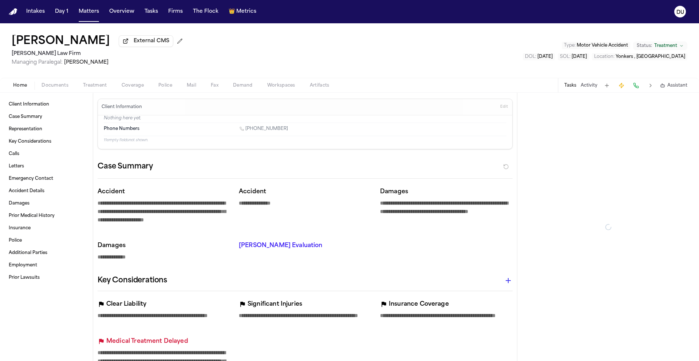
type textarea "*"
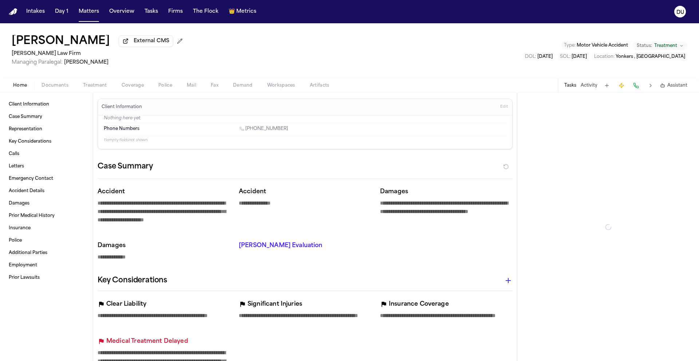
type textarea "*"
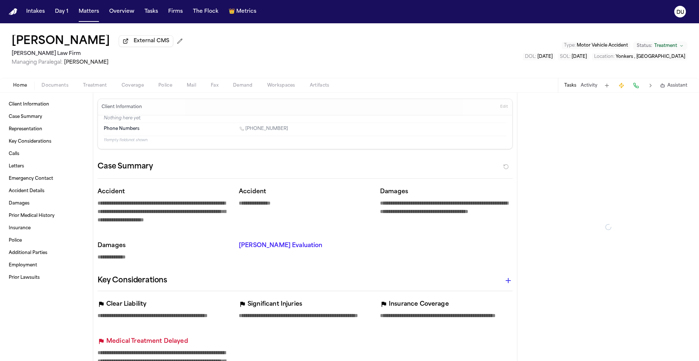
type textarea "*"
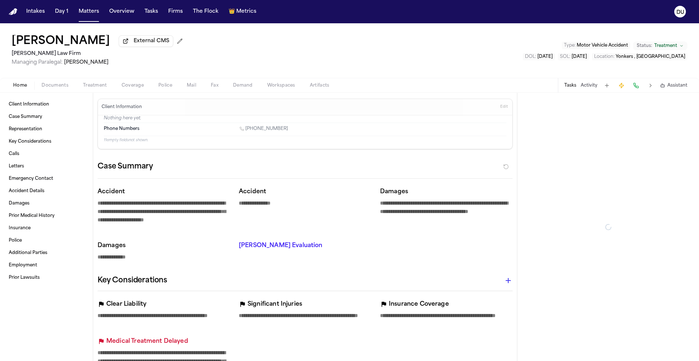
type textarea "*"
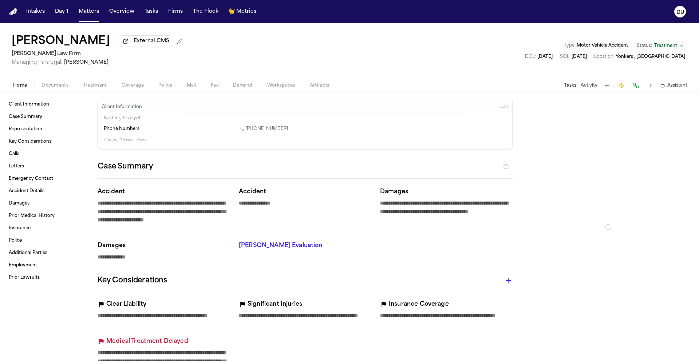
type textarea "*"
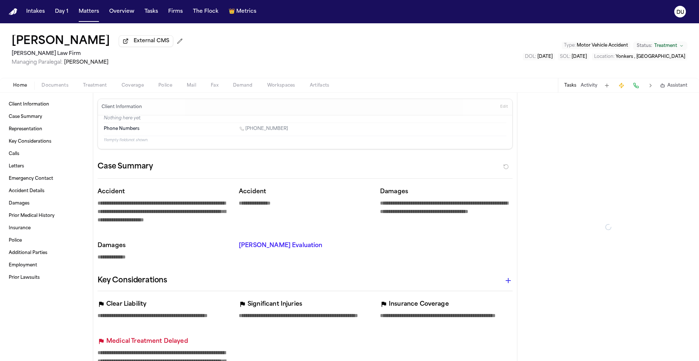
type textarea "*"
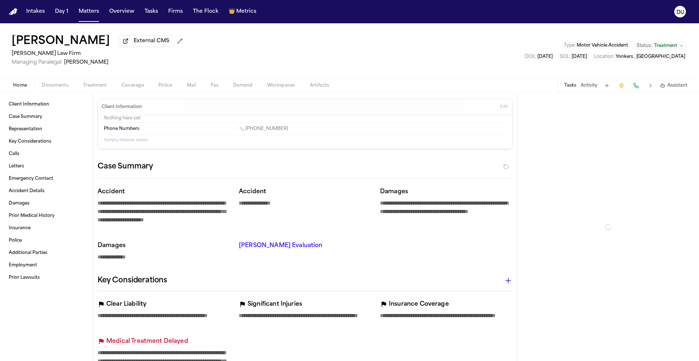
type textarea "*"
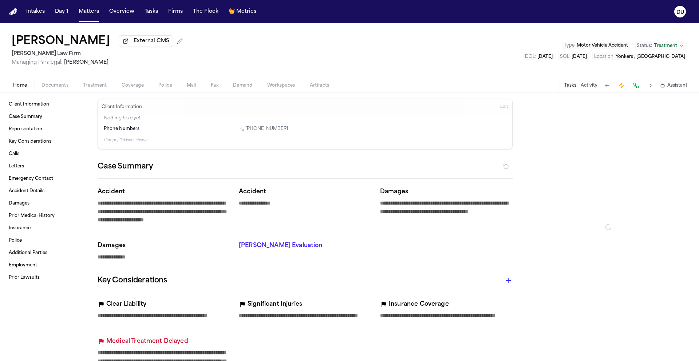
type textarea "*"
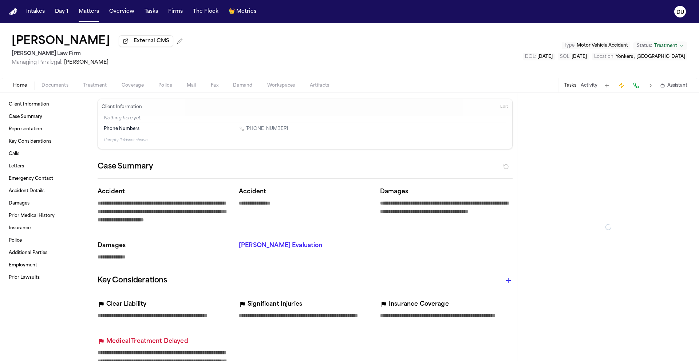
type textarea "*"
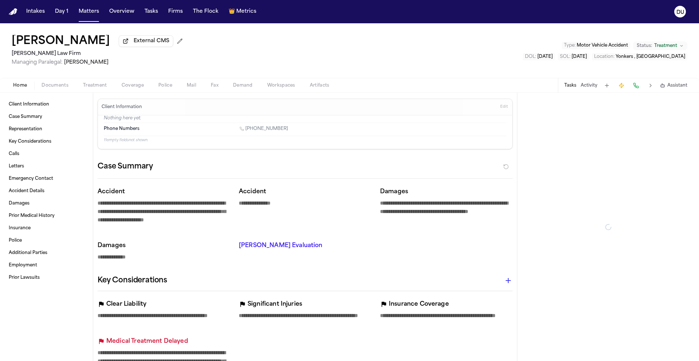
type textarea "*"
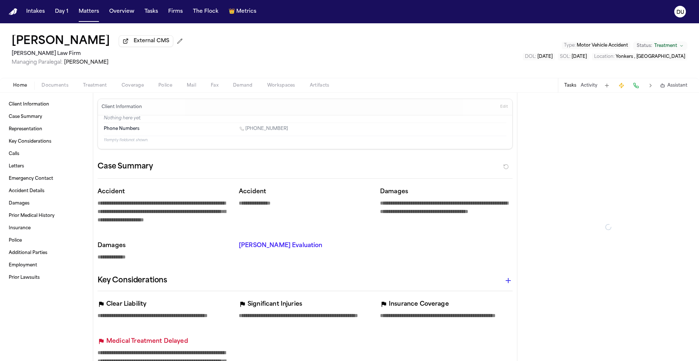
type textarea "*"
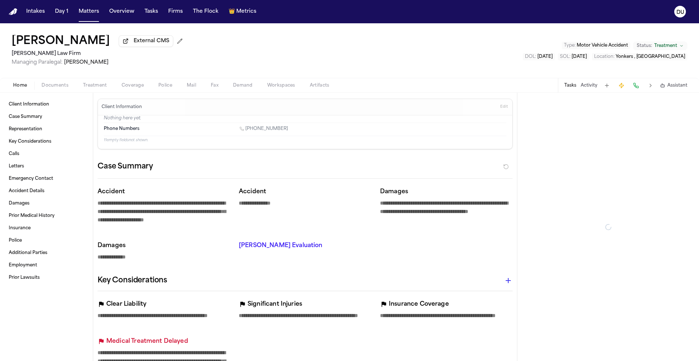
type textarea "*"
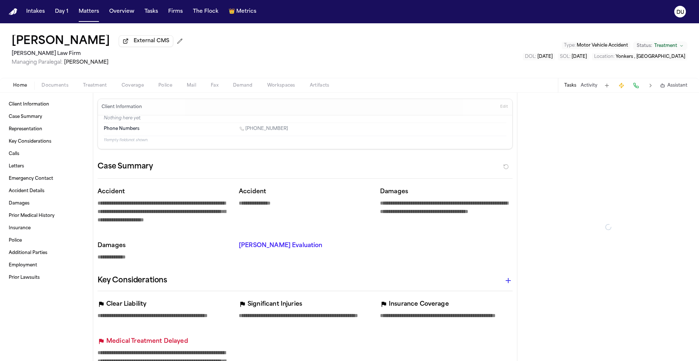
type textarea "*"
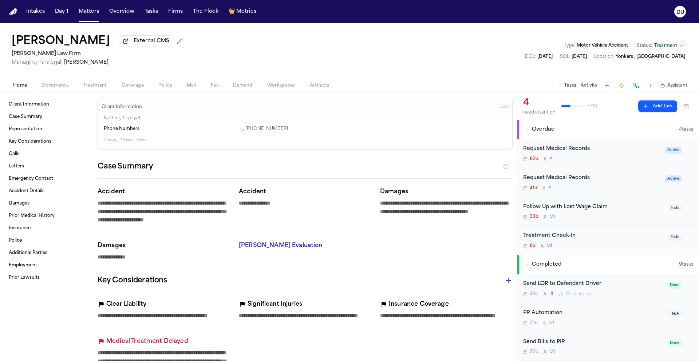
click at [559, 149] on div "Request Medical Records" at bounding box center [592, 149] width 138 height 8
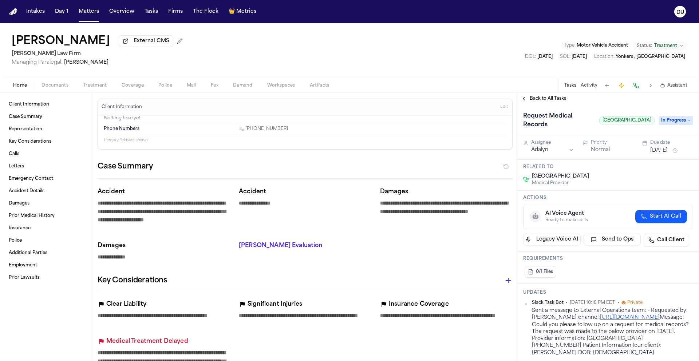
click at [547, 101] on span "Back to All Tasks" at bounding box center [548, 99] width 36 height 6
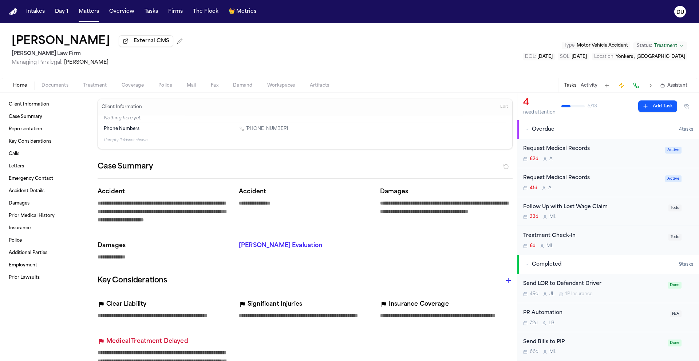
click at [558, 180] on div "Request Medical Records" at bounding box center [592, 178] width 138 height 8
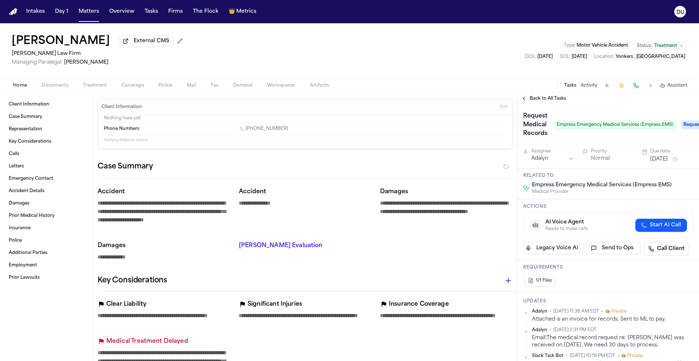
click at [665, 162] on button "Aug 7, 2025" at bounding box center [658, 159] width 17 height 7
click at [691, 125] on span "Requested" at bounding box center [695, 125] width 29 height 9
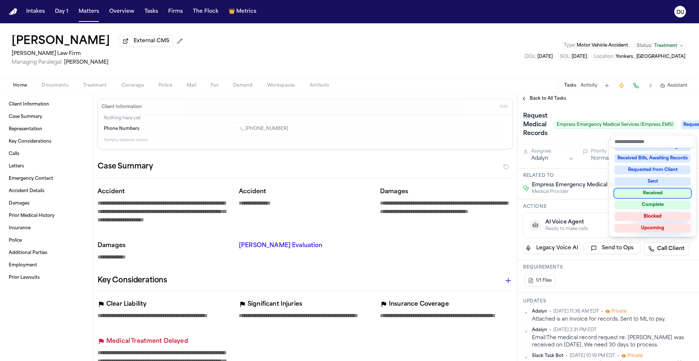
click at [652, 196] on div "Received" at bounding box center [653, 193] width 76 height 9
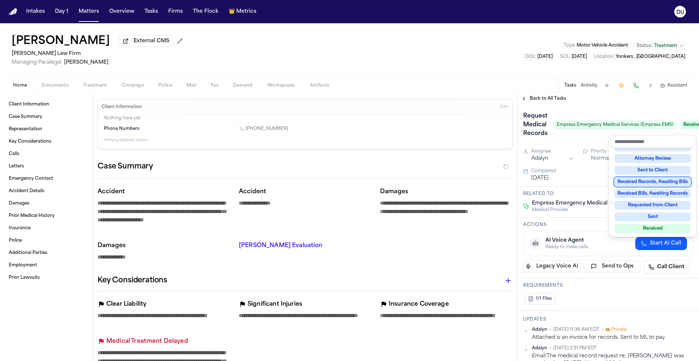
click at [566, 133] on div "Request Medical Records Empress Emergency Medical Services (Empress EMS) Receiv…" at bounding box center [608, 124] width 170 height 29
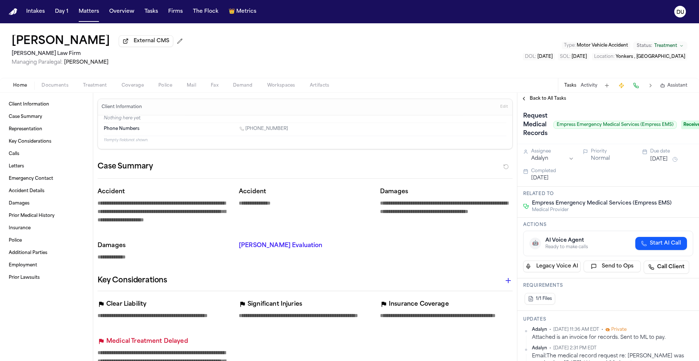
click at [565, 159] on html "**********" at bounding box center [349, 180] width 699 height 361
click at [576, 139] on html "**********" at bounding box center [349, 180] width 699 height 361
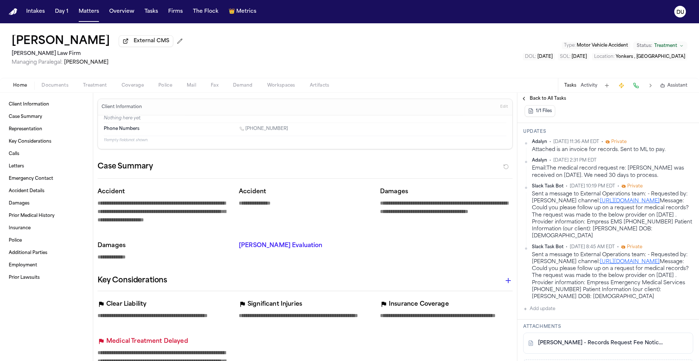
scroll to position [230, 0]
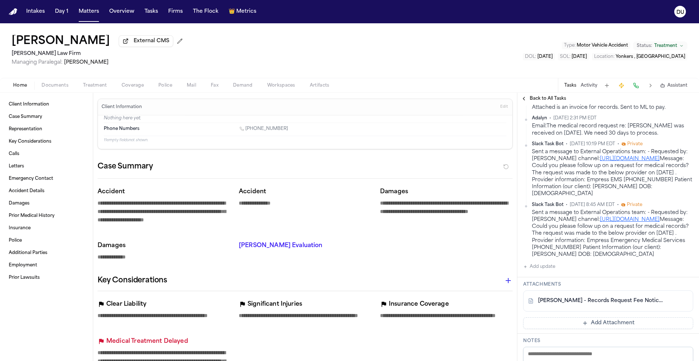
click at [544, 271] on button "Add update" at bounding box center [539, 267] width 32 height 9
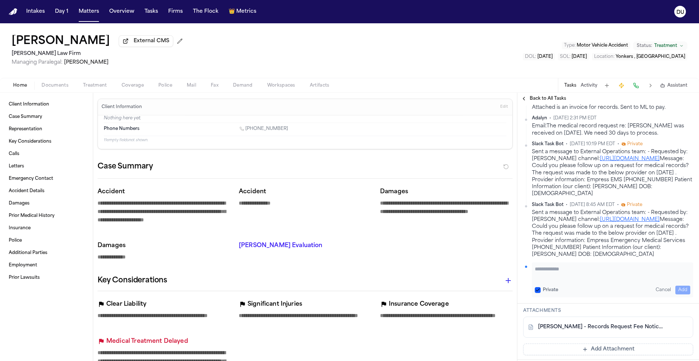
click at [554, 280] on textarea "Add your update" at bounding box center [612, 272] width 155 height 15
click at [679, 295] on button "Add" at bounding box center [682, 290] width 15 height 9
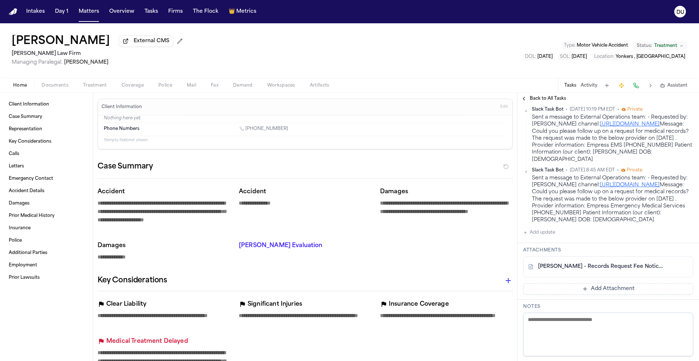
scroll to position [403, 0]
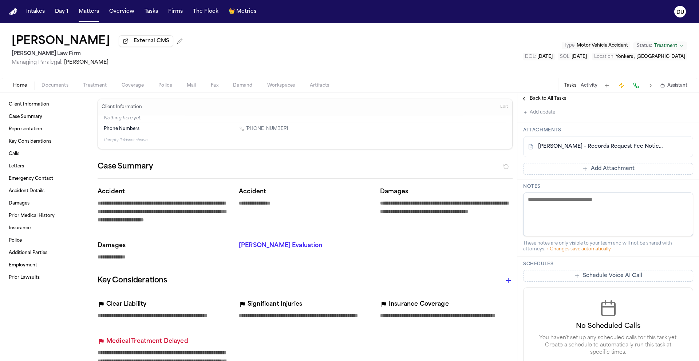
click at [575, 175] on button "Add Attachment" at bounding box center [608, 169] width 170 height 12
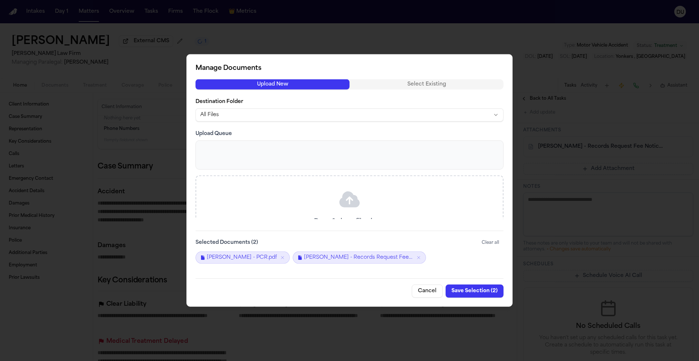
click at [476, 292] on button "Save Selection ( 2 )" at bounding box center [475, 291] width 58 height 13
